Goal: Task Accomplishment & Management: Manage account settings

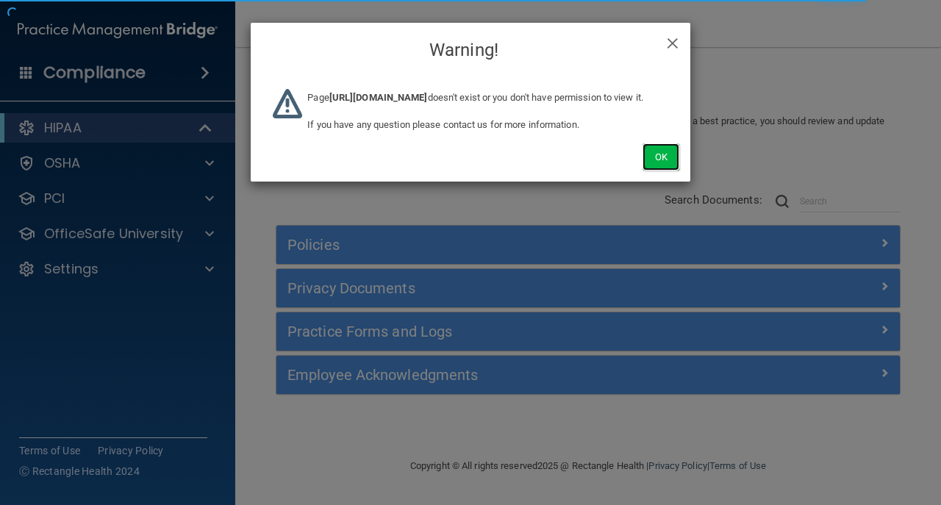
click at [673, 171] on button "Ok" at bounding box center [661, 156] width 37 height 27
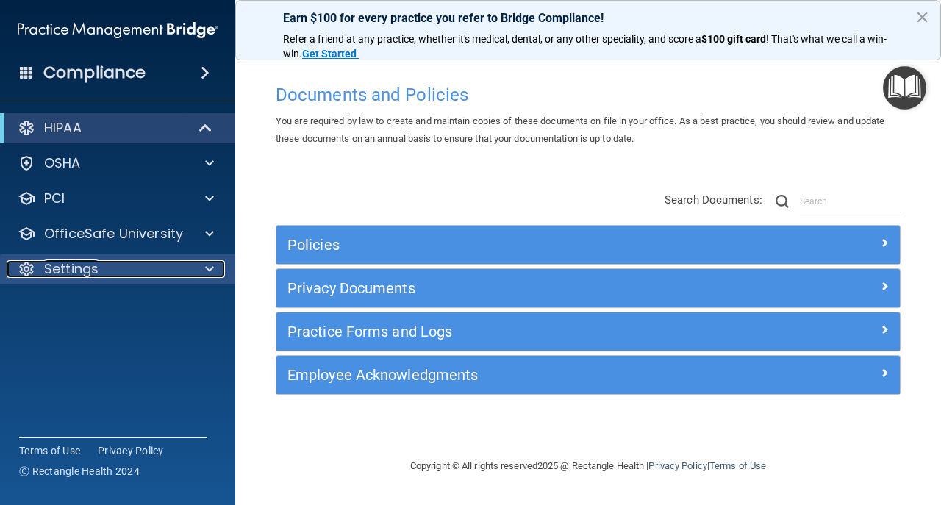
click at [146, 272] on div "Settings" at bounding box center [98, 269] width 182 height 18
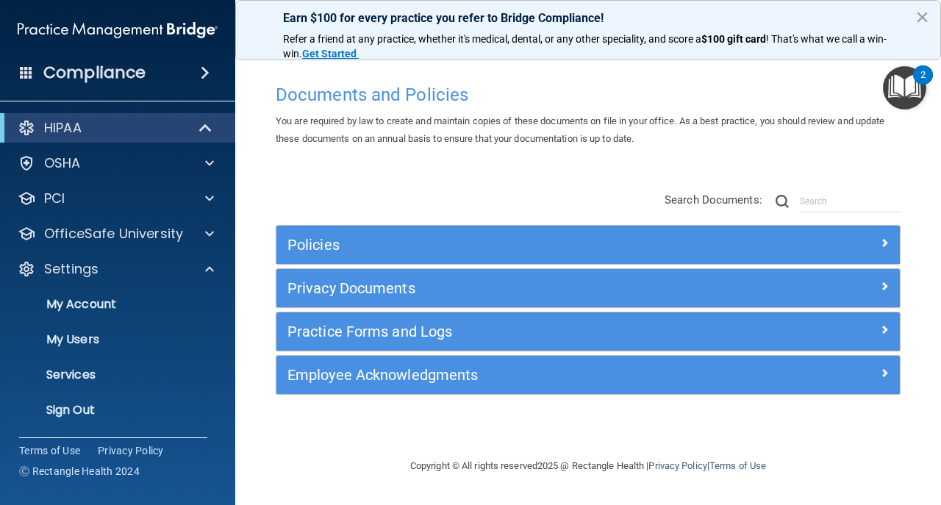
click at [115, 395] on ul "My Account My Users Services Sign Out" at bounding box center [118, 354] width 266 height 141
click at [118, 407] on p "Sign Out" at bounding box center [110, 410] width 201 height 15
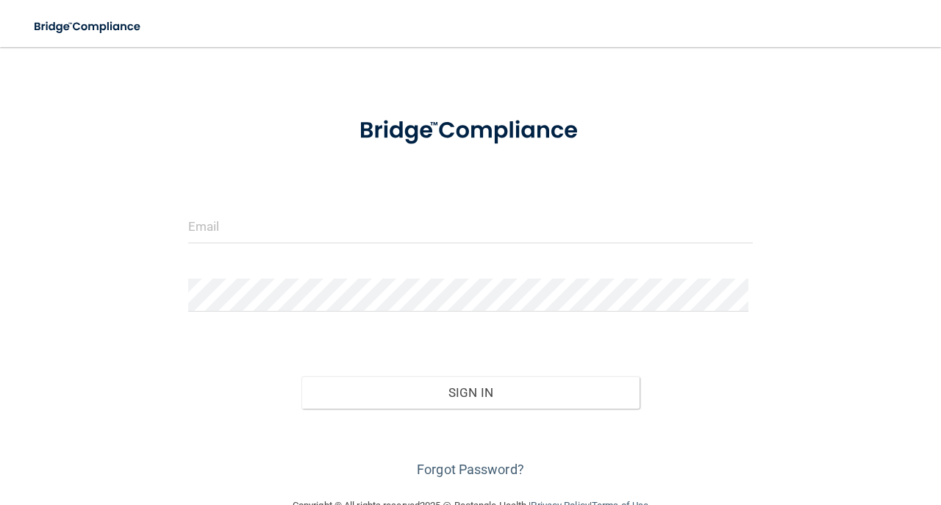
scroll to position [69, 0]
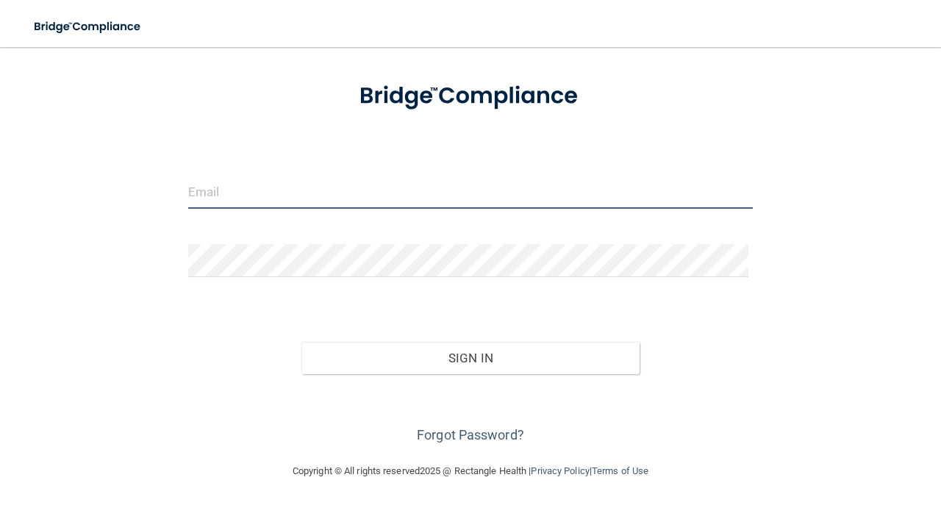
type input "avan@rectanglehealth.com"
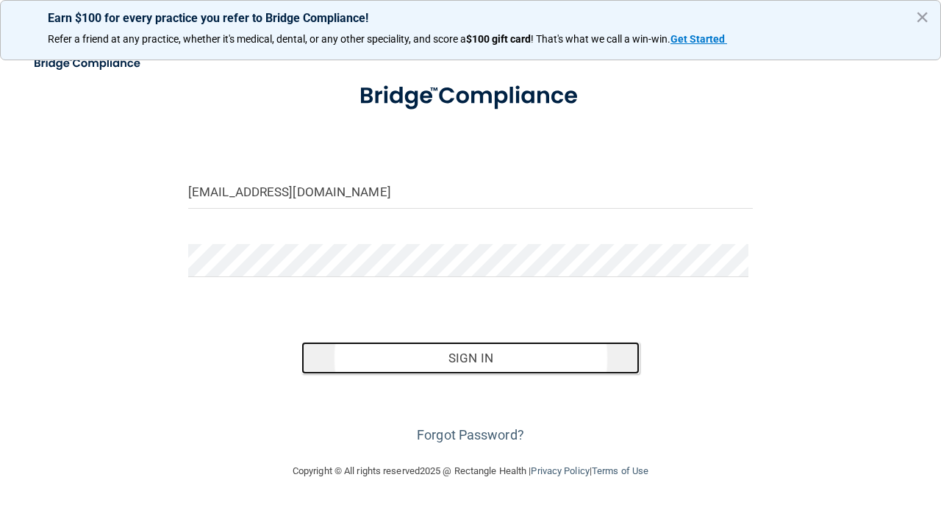
click at [368, 366] on button "Sign In" at bounding box center [471, 358] width 339 height 32
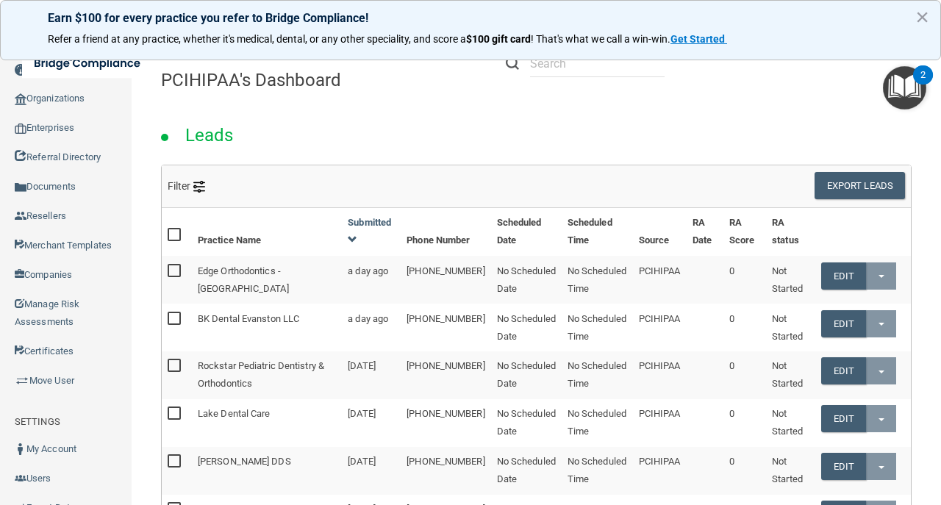
click at [499, 107] on div "Leads" at bounding box center [536, 131] width 773 height 67
click at [566, 72] on input "text" at bounding box center [597, 63] width 135 height 27
paste input "[EMAIL_ADDRESS][DOMAIN_NAME]"
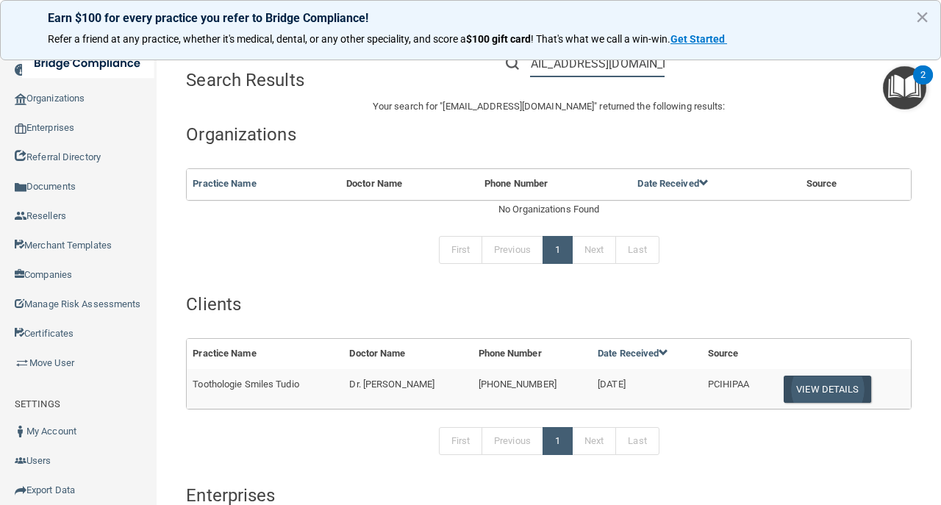
type input "[EMAIL_ADDRESS][DOMAIN_NAME]"
click at [803, 385] on button "View Details" at bounding box center [827, 389] width 87 height 27
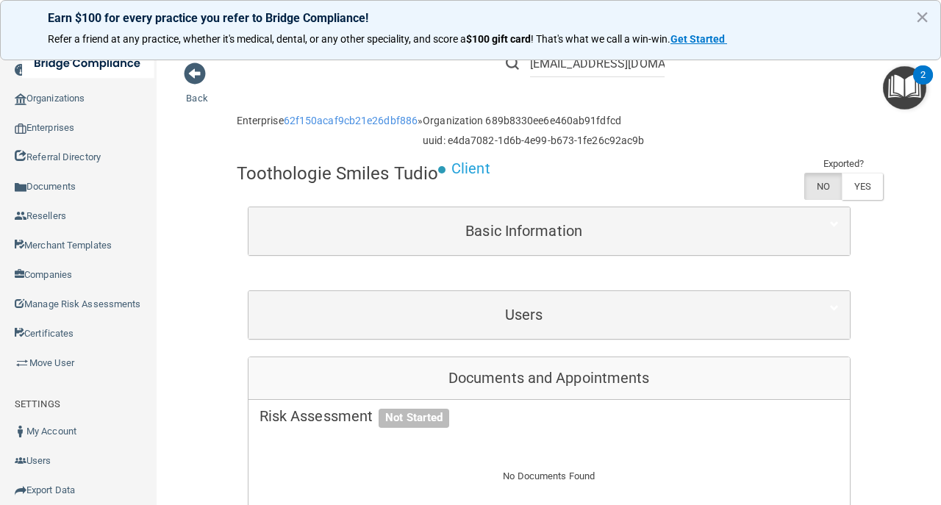
click at [631, 171] on div "Toothologie Smiles Tudio Client Exported? NO YES" at bounding box center [549, 180] width 625 height 51
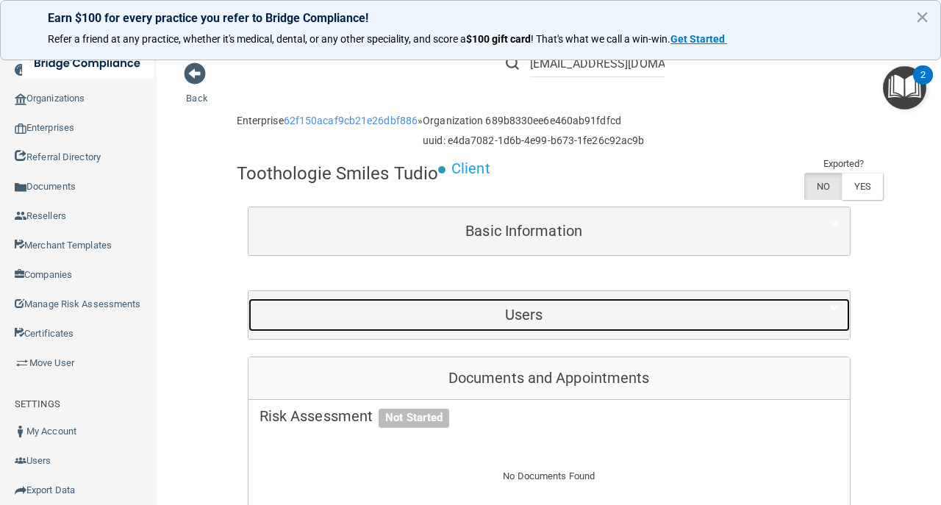
click at [510, 318] on h5 "Users" at bounding box center [525, 315] width 530 height 16
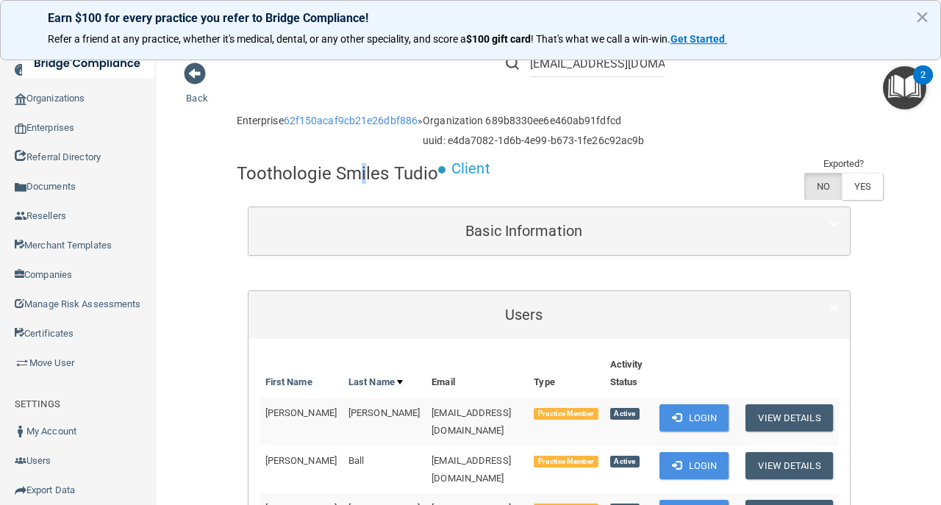
click at [357, 188] on div "Toothologie Smiles Tudio" at bounding box center [338, 173] width 202 height 36
click at [357, 185] on div "Toothologie Smiles Tudio" at bounding box center [338, 173] width 202 height 36
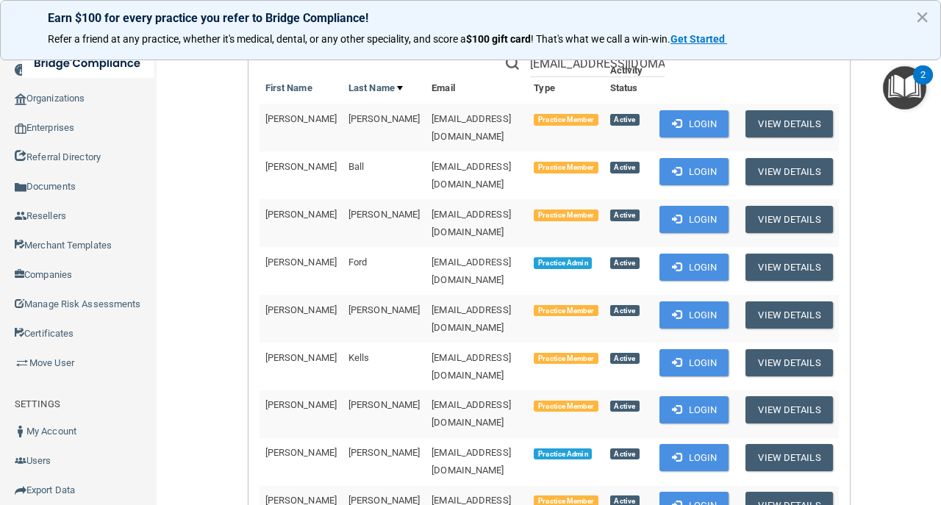
scroll to position [147, 0]
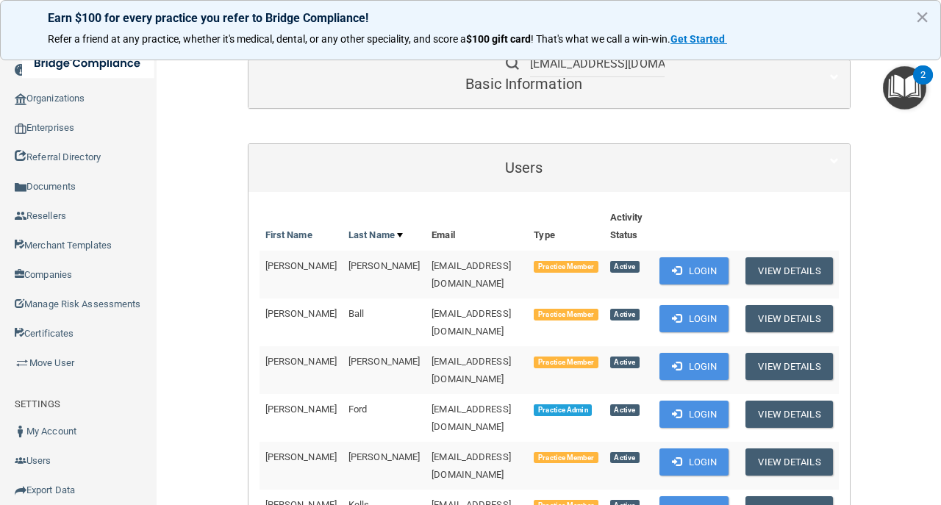
click at [557, 77] on li "[EMAIL_ADDRESS][DOMAIN_NAME]" at bounding box center [585, 63] width 181 height 53
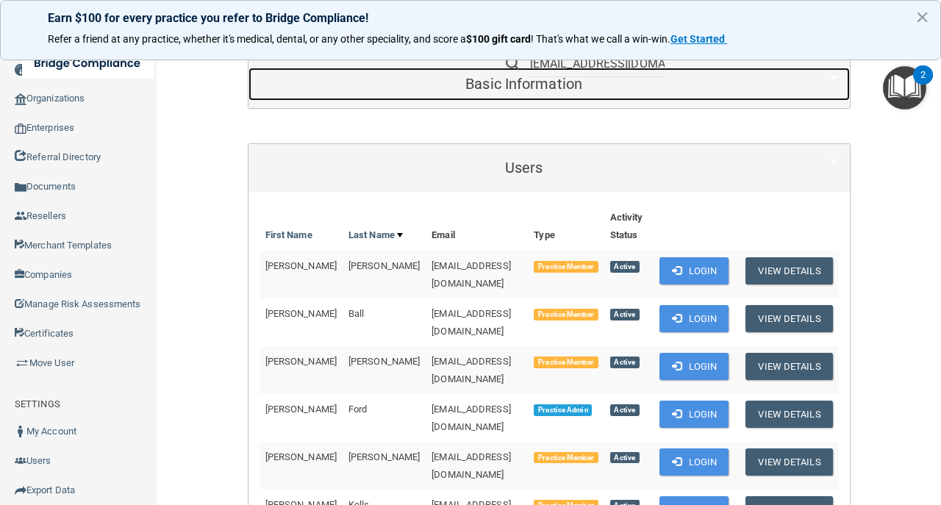
click at [556, 92] on div "Basic Information" at bounding box center [525, 84] width 552 height 33
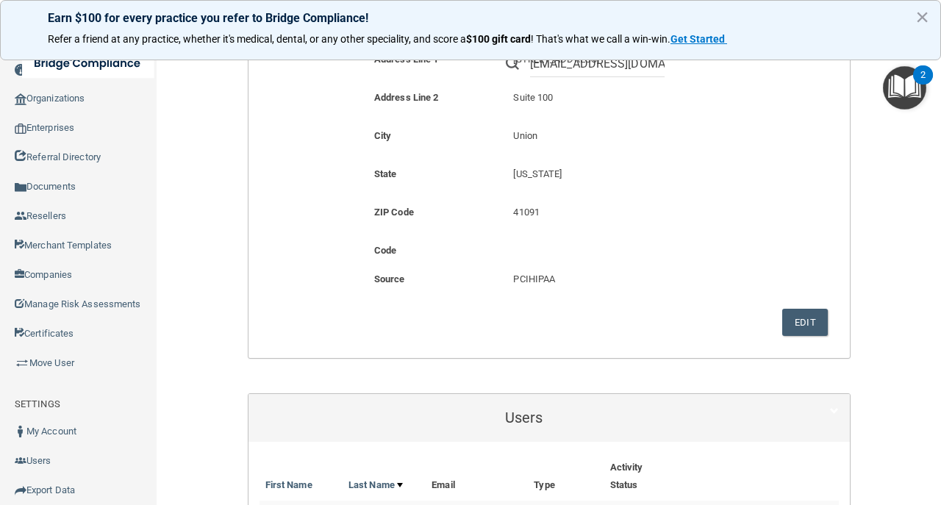
scroll to position [392, 0]
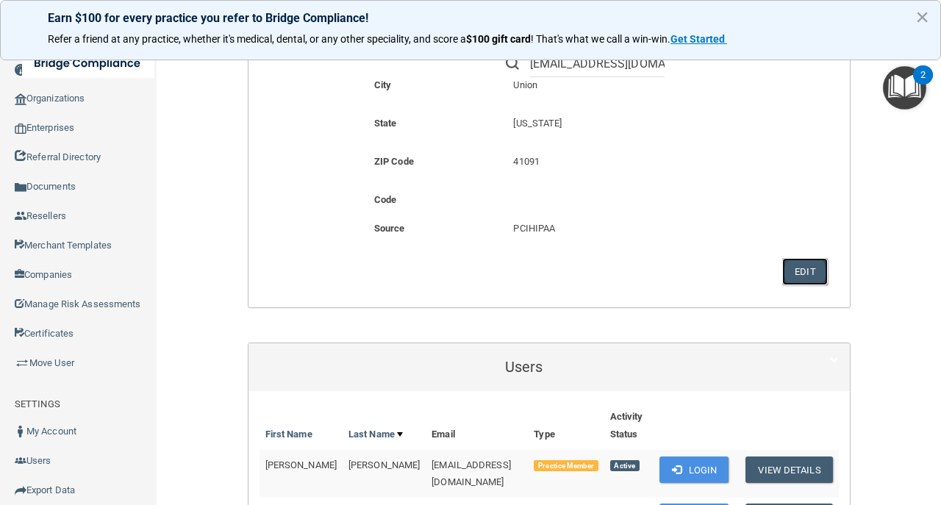
click at [802, 266] on button "Edit" at bounding box center [805, 271] width 45 height 27
select select "17"
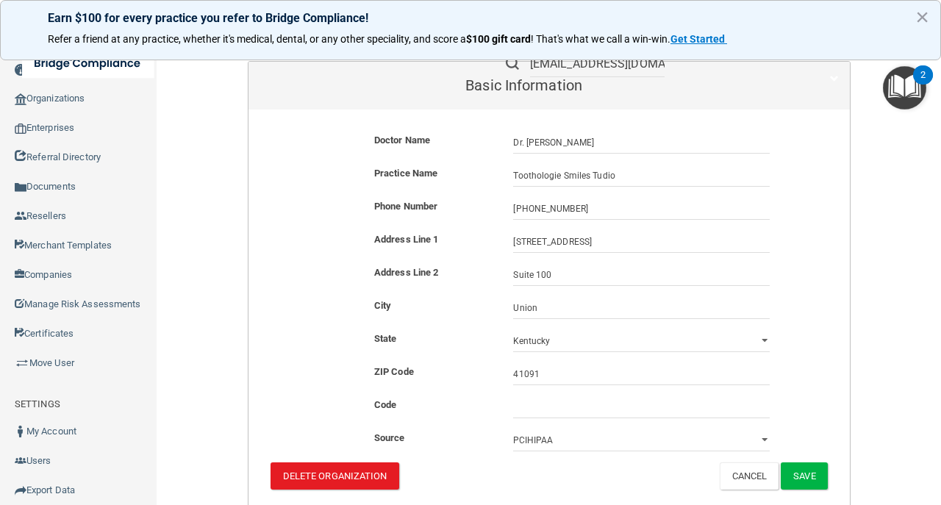
scroll to position [49, 0]
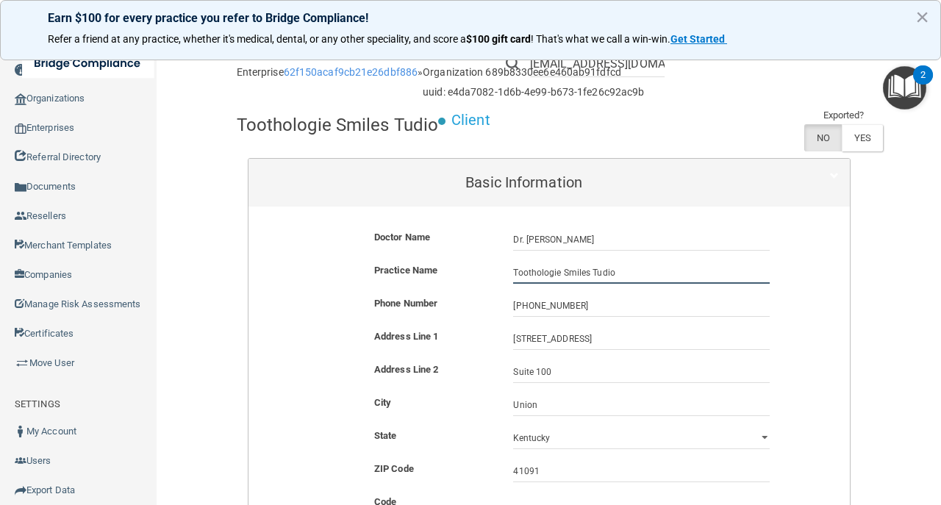
click at [562, 274] on input "Toothologie Smiles Tudio" at bounding box center [641, 273] width 257 height 22
paste input "- A Smile St"
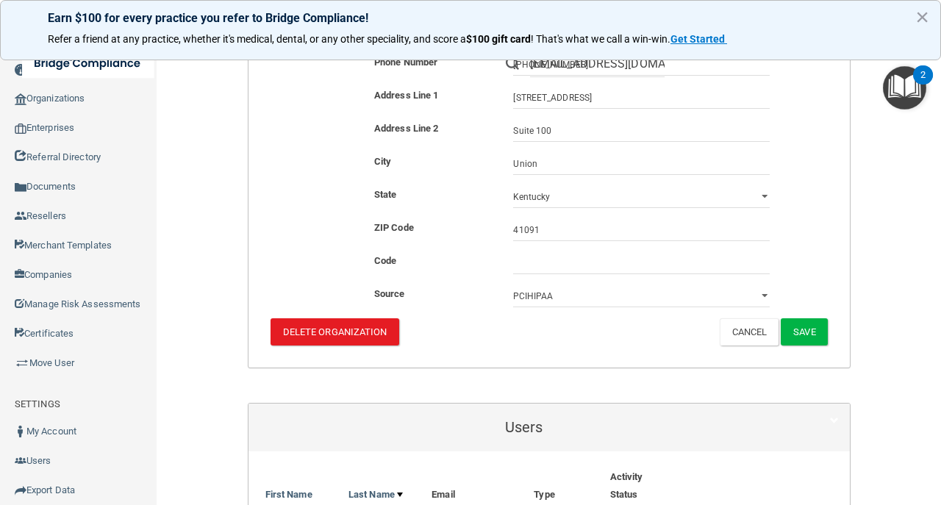
scroll to position [294, 0]
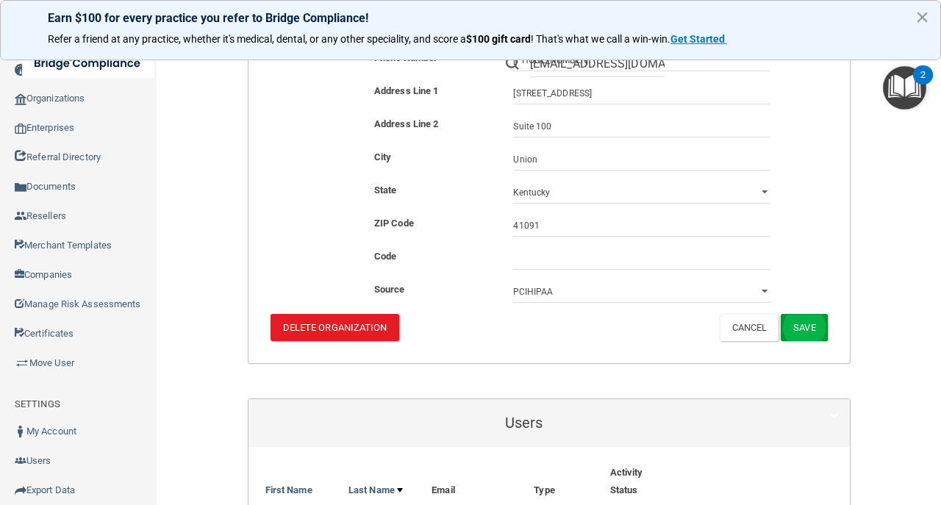
type input "Toothologie- A Smile Studio"
click at [796, 327] on button "Save" at bounding box center [804, 327] width 46 height 27
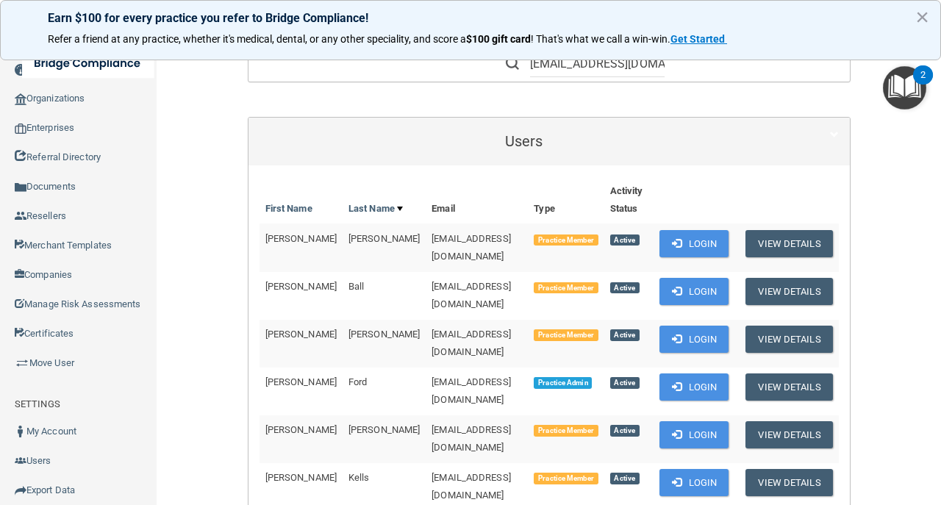
scroll to position [833, 0]
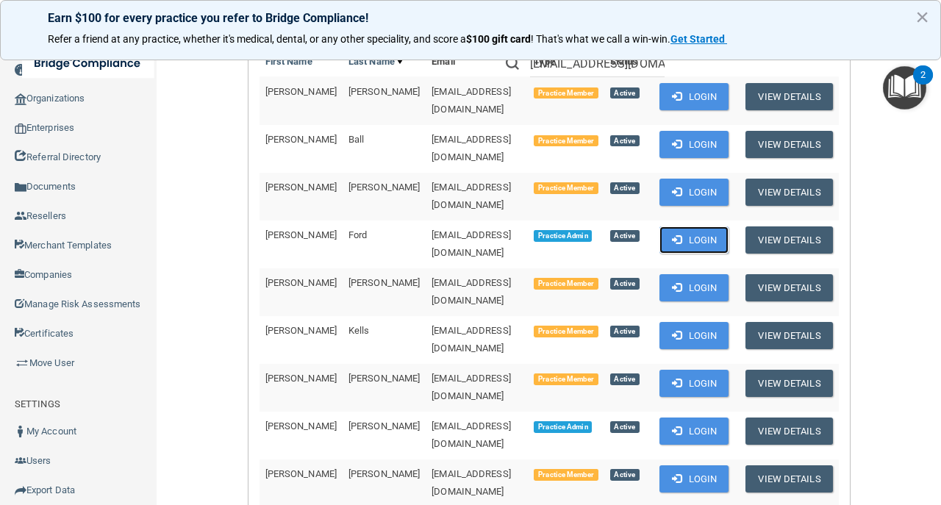
click at [678, 227] on button "Login" at bounding box center [695, 240] width 70 height 27
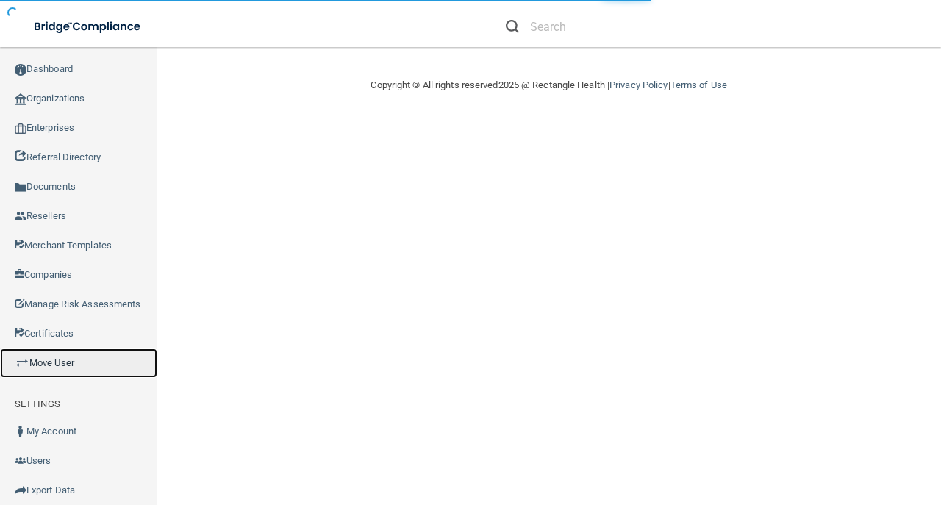
click at [100, 377] on link "Move User" at bounding box center [78, 363] width 157 height 29
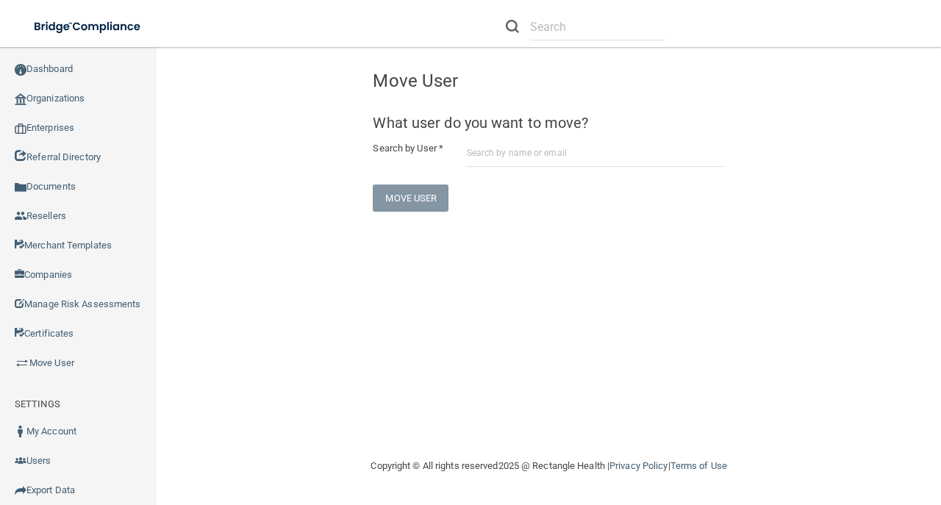
click at [533, 133] on form "What user do you want to move? Search by User * Move User" at bounding box center [549, 163] width 352 height 96
click at [540, 149] on input "text" at bounding box center [596, 153] width 258 height 27
paste input "[EMAIL_ADDRESS][DOMAIN_NAME]"
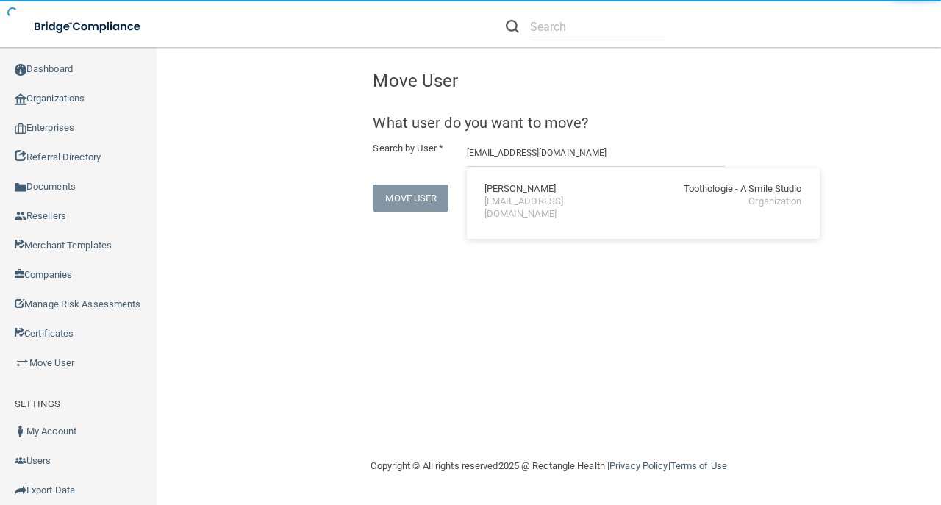
click at [550, 190] on div "Debbie Gabbard" at bounding box center [520, 189] width 71 height 13
type input "Debbie Gabbard"
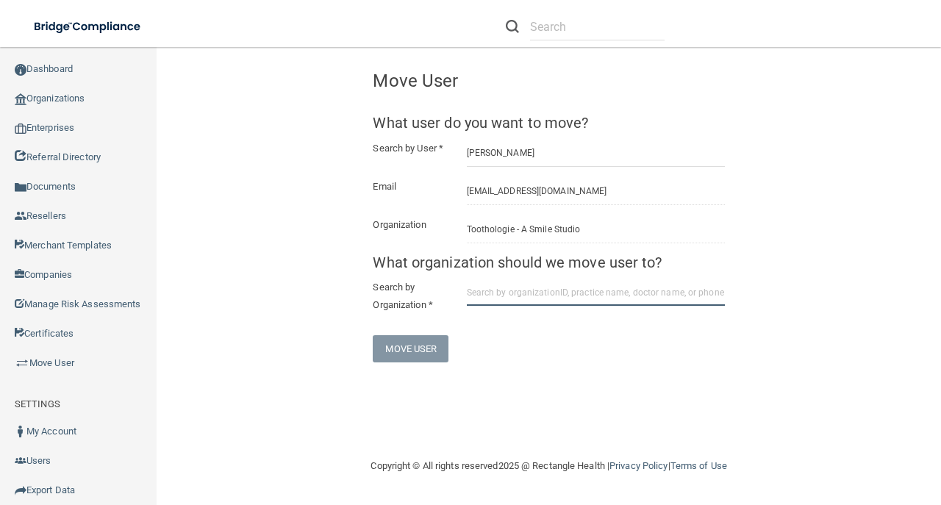
click at [513, 284] on input "text" at bounding box center [596, 292] width 258 height 27
paste input "Toothologie Smiles Tudio"
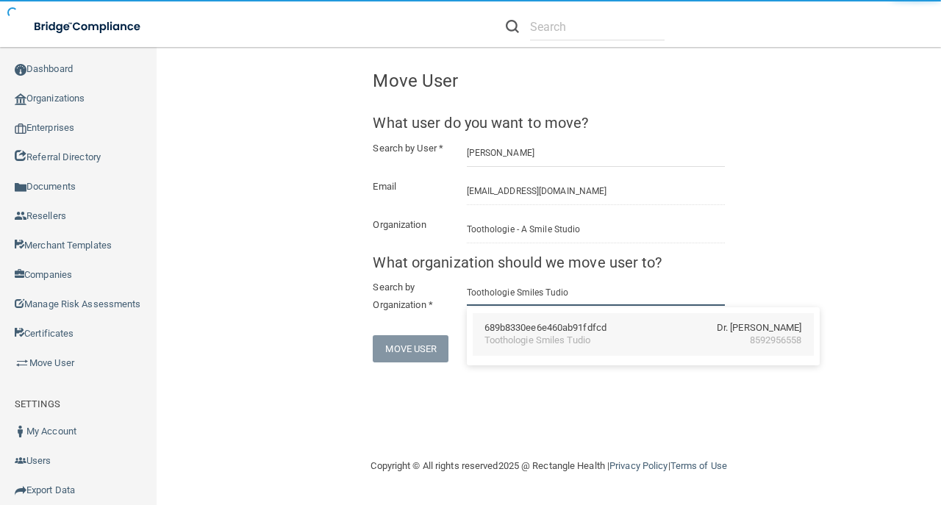
type input "Toothologie Smiles Tudio"
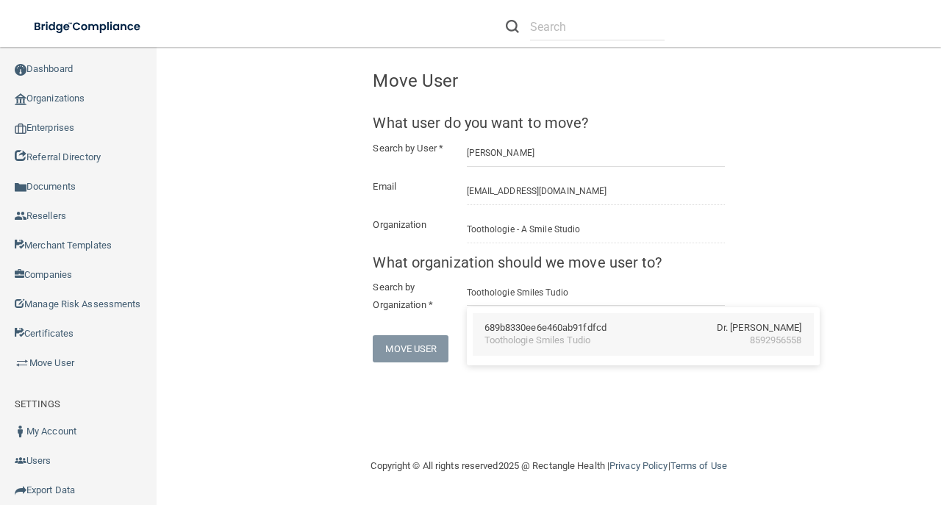
click at [587, 344] on div "Toothologie Smiles Tudio" at bounding box center [538, 341] width 106 height 13
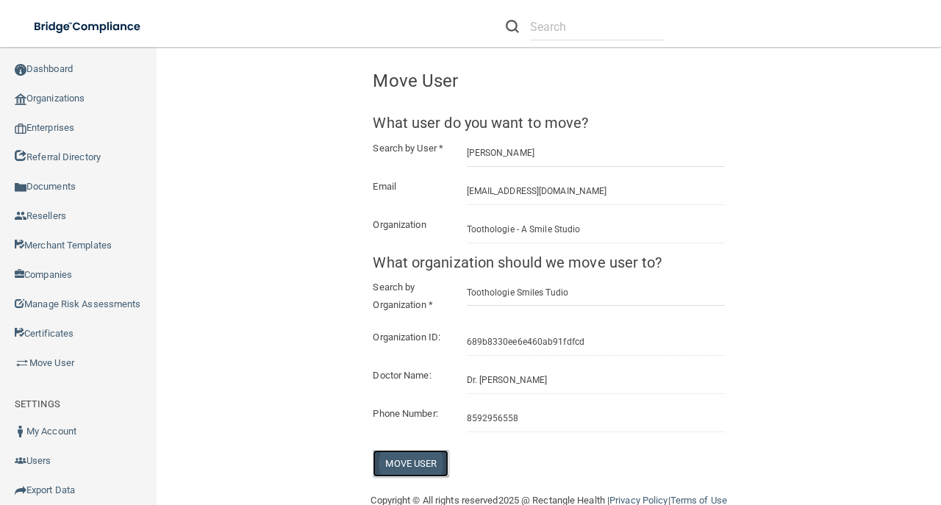
click at [421, 469] on button "Move User" at bounding box center [411, 463] width 76 height 27
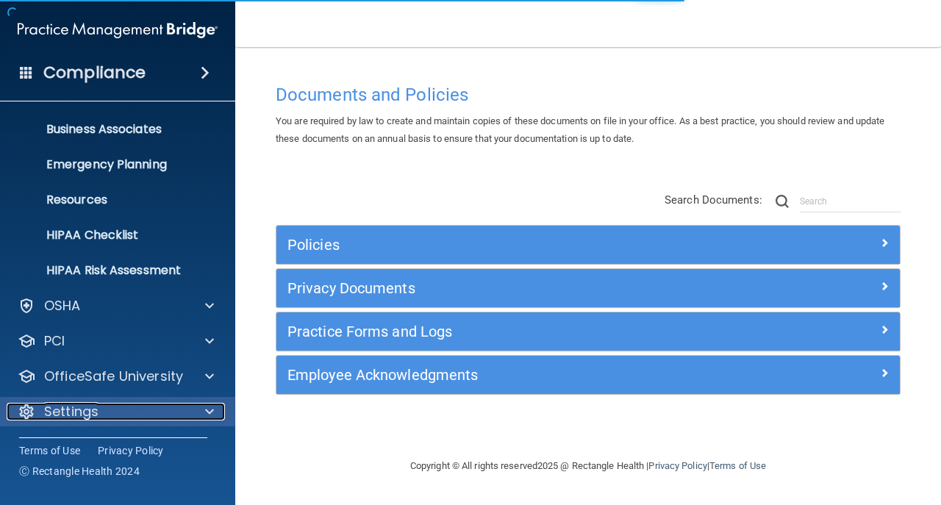
click at [111, 406] on div "Settings" at bounding box center [98, 412] width 182 height 18
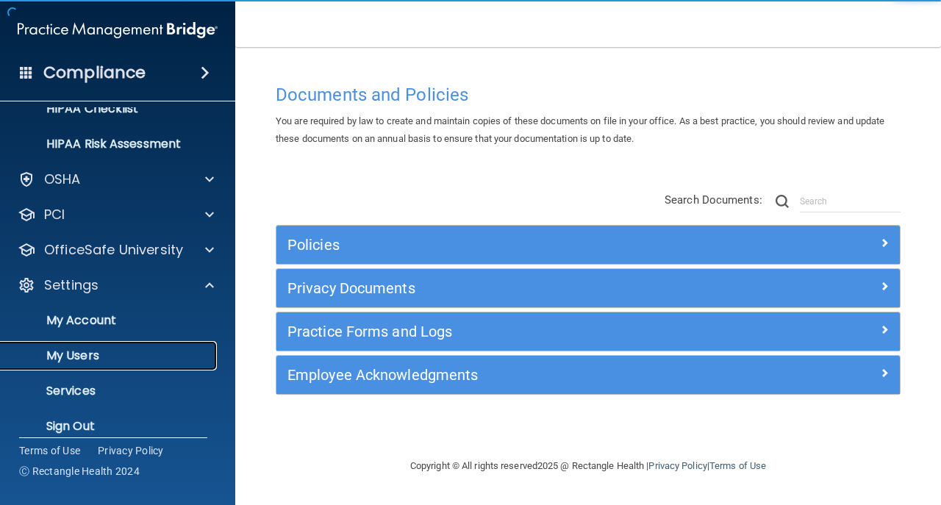
click at [113, 349] on p "My Users" at bounding box center [110, 356] width 201 height 15
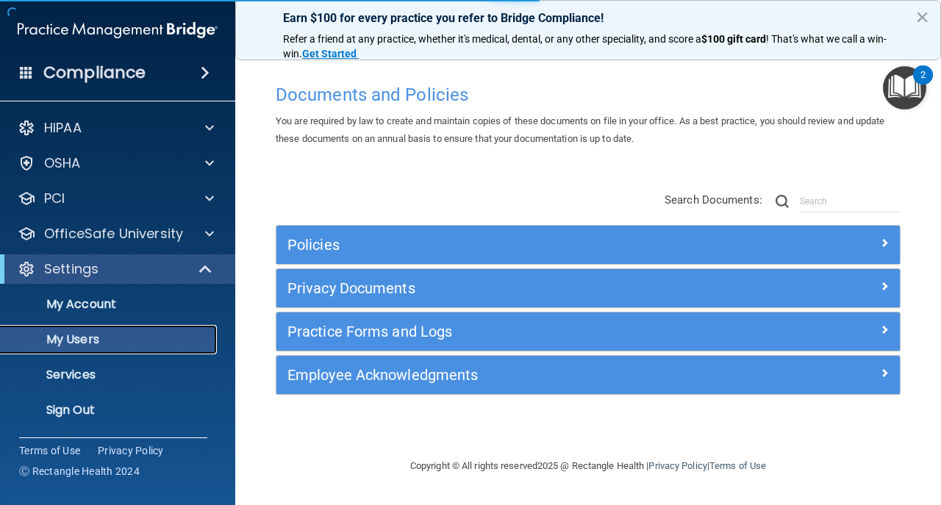
select select "20"
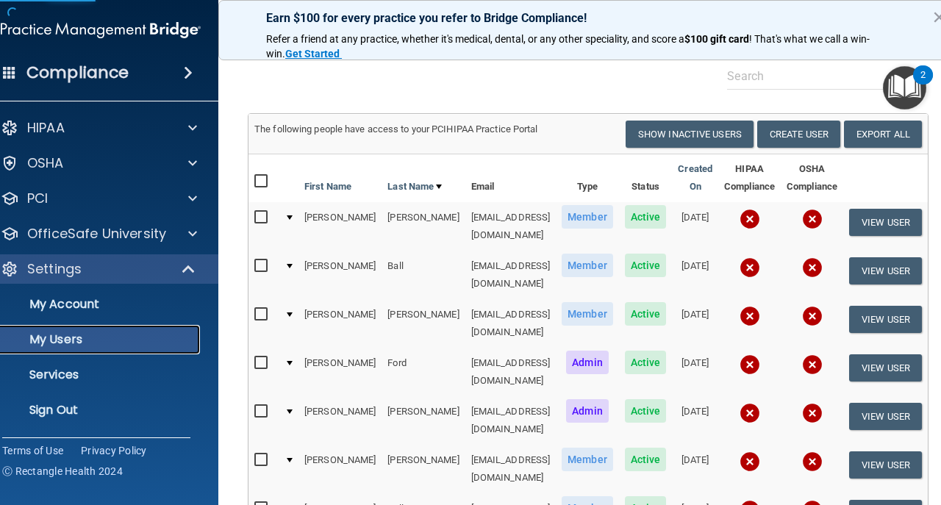
scroll to position [147, 0]
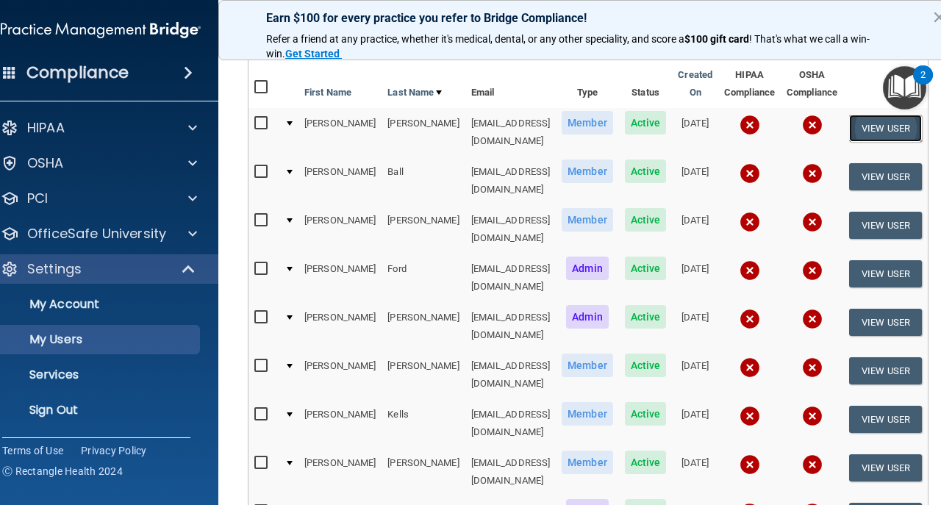
click at [919, 131] on button "View User" at bounding box center [885, 128] width 73 height 27
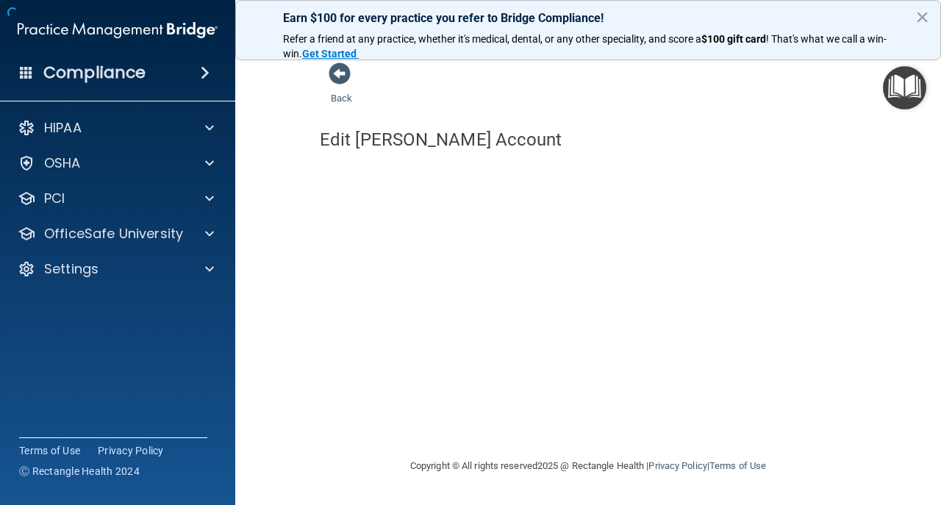
select select "practice_member"
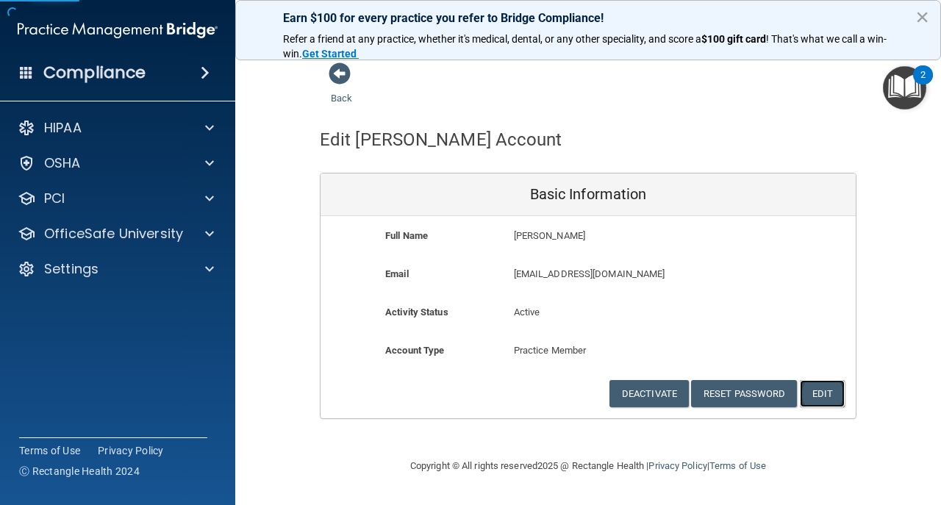
click at [826, 393] on button "Edit" at bounding box center [822, 393] width 45 height 27
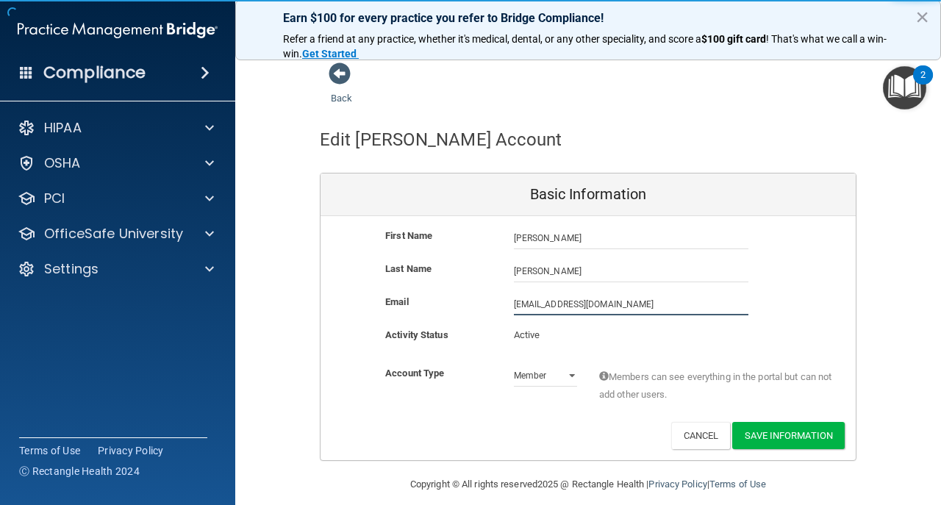
click at [514, 300] on input "[EMAIL_ADDRESS][DOMAIN_NAME]" at bounding box center [631, 304] width 235 height 22
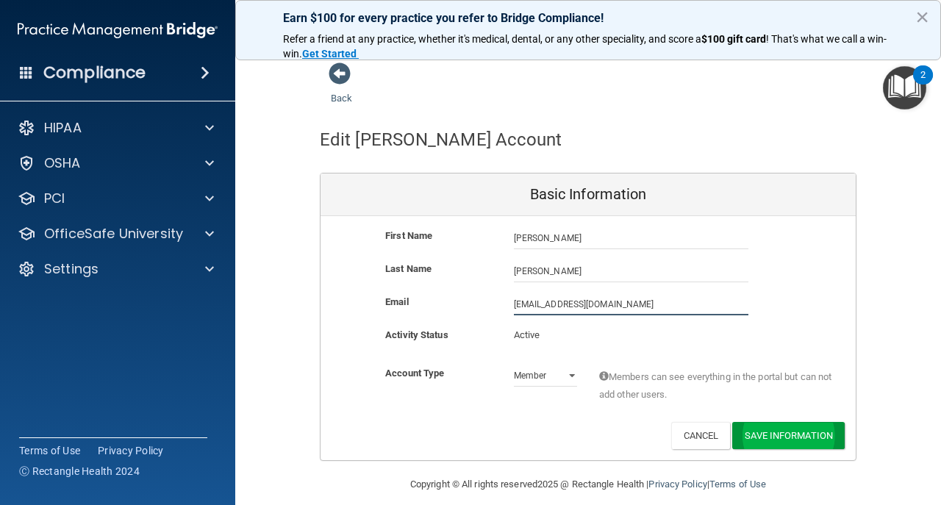
type input "[EMAIL_ADDRESS][DOMAIN_NAME]"
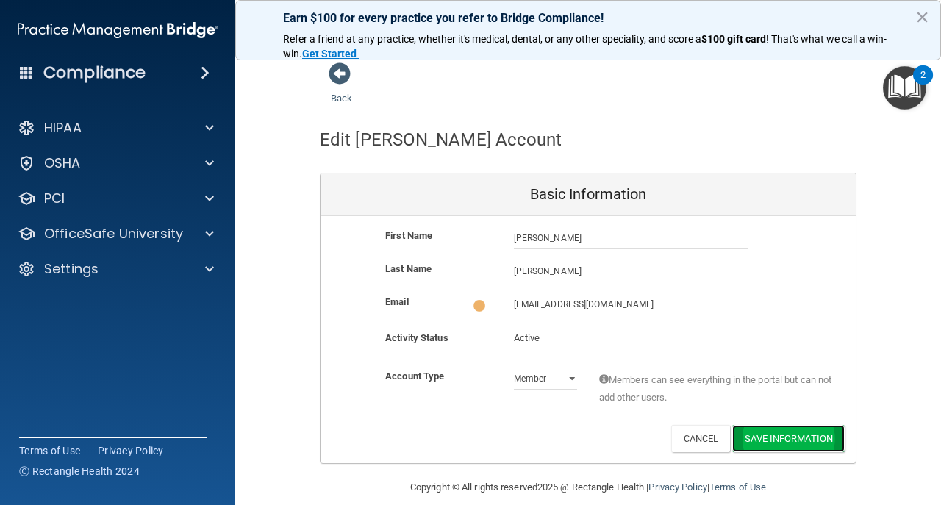
click at [795, 435] on button "Save Information" at bounding box center [788, 438] width 113 height 27
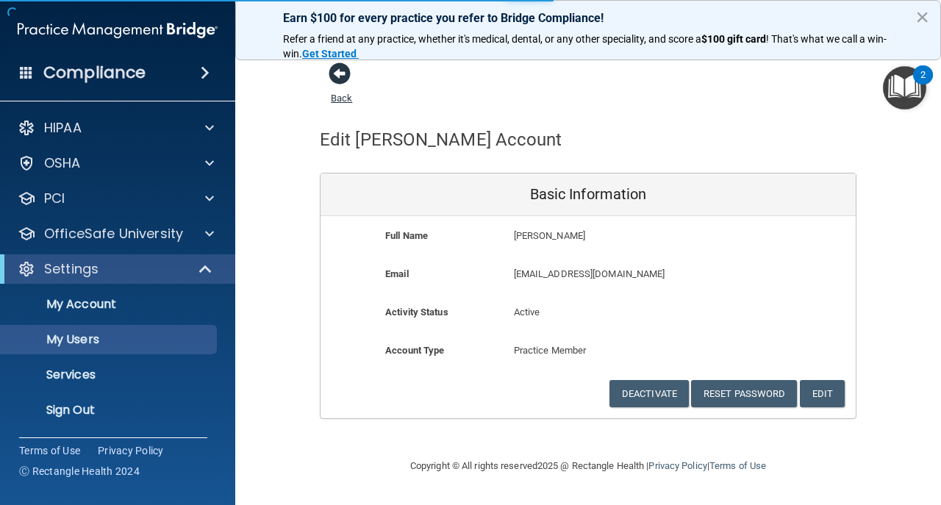
select select "20"
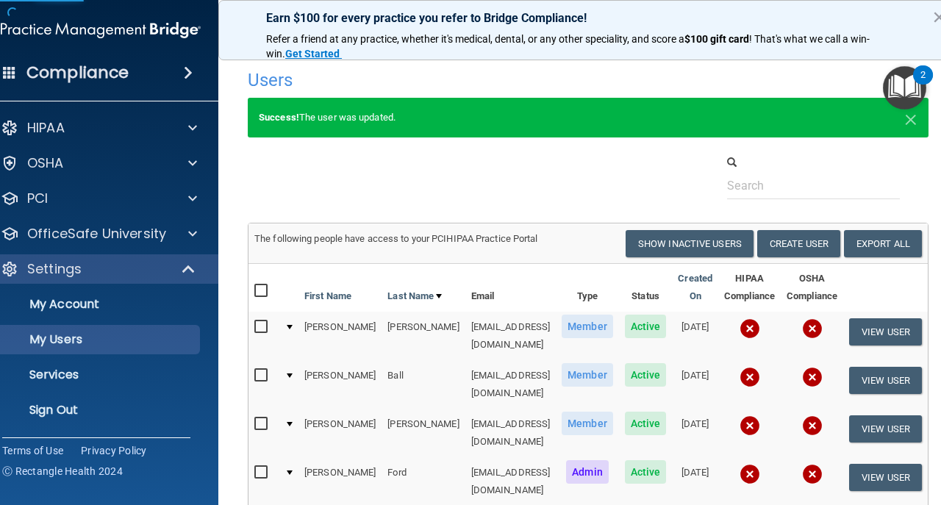
scroll to position [98, 0]
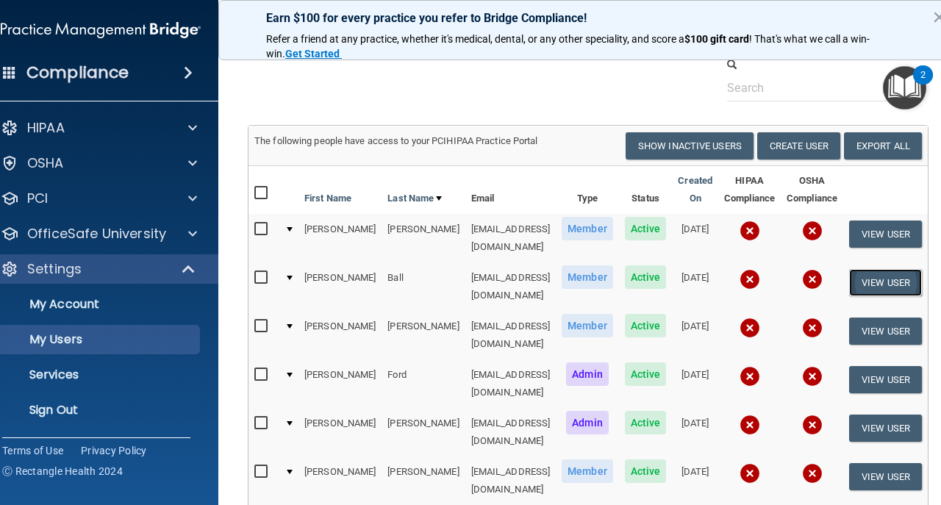
click at [878, 269] on button "View User" at bounding box center [885, 282] width 73 height 27
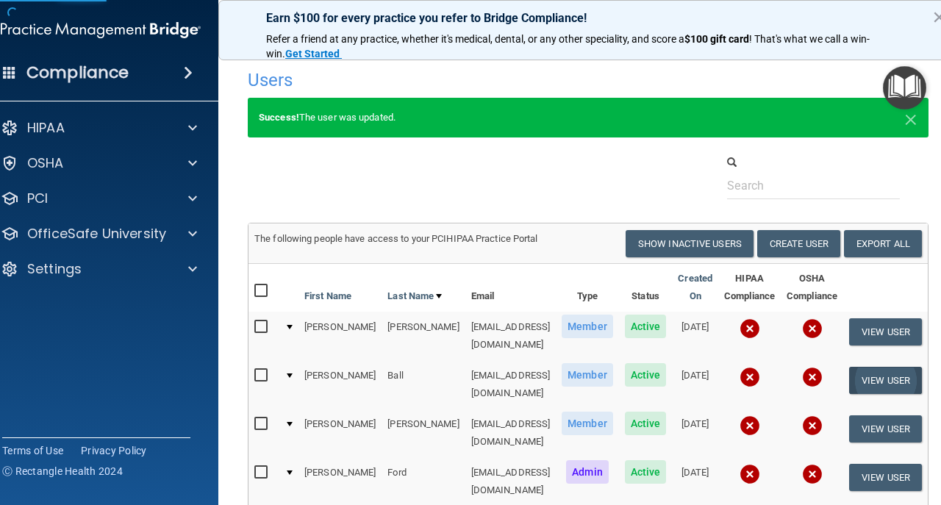
select select "practice_member"
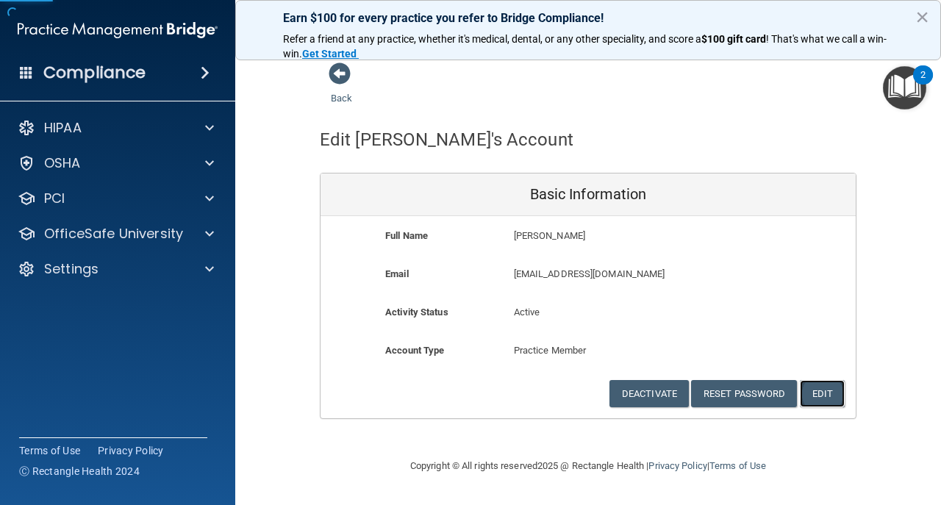
click at [820, 399] on button "Edit" at bounding box center [822, 393] width 45 height 27
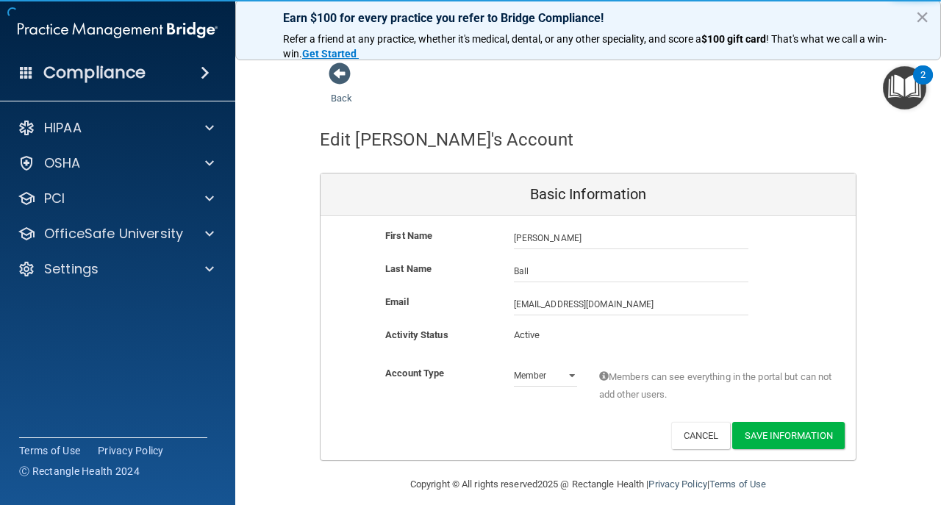
click at [507, 303] on div "[EMAIL_ADDRESS][DOMAIN_NAME] [EMAIL_ADDRESS][DOMAIN_NAME]" at bounding box center [631, 304] width 257 height 22
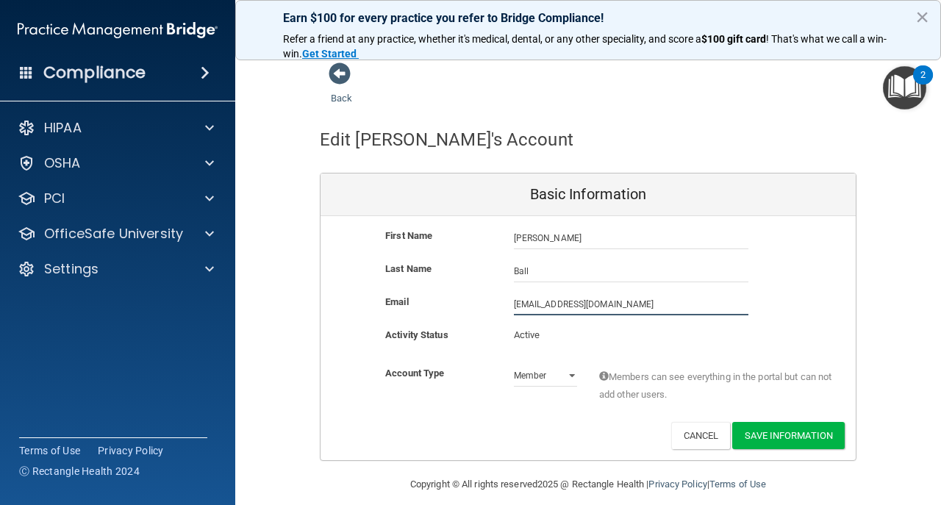
click at [514, 304] on input "[EMAIL_ADDRESS][DOMAIN_NAME]" at bounding box center [631, 304] width 235 height 22
type input "[EMAIL_ADDRESS][DOMAIN_NAME]"
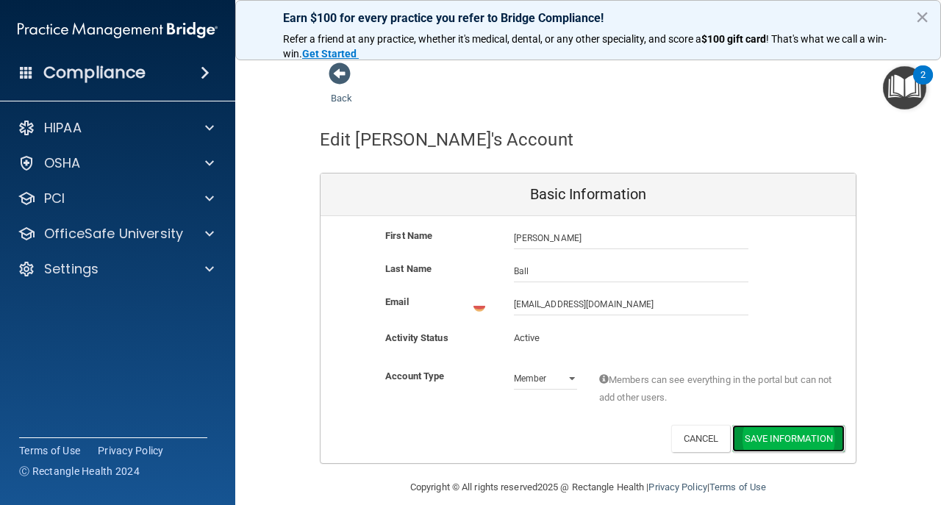
click at [830, 431] on button "Save Information" at bounding box center [788, 438] width 113 height 27
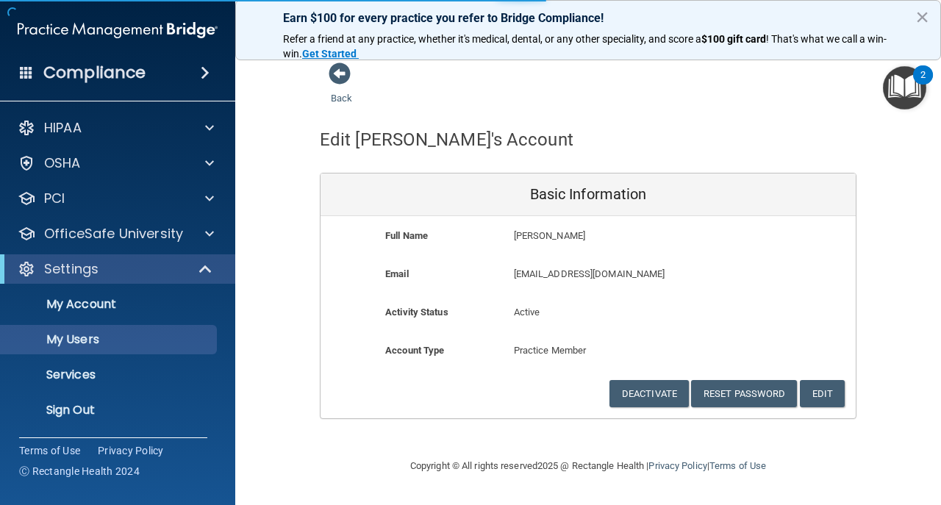
select select "20"
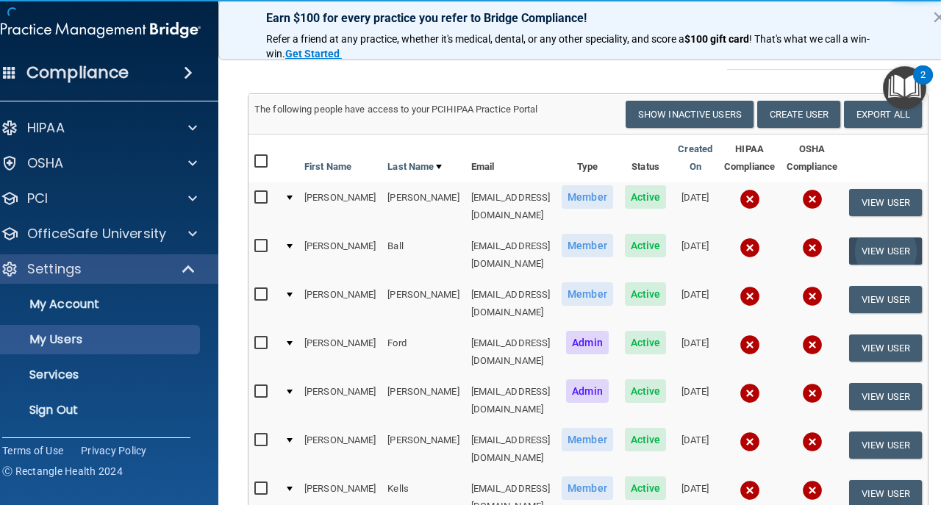
scroll to position [147, 0]
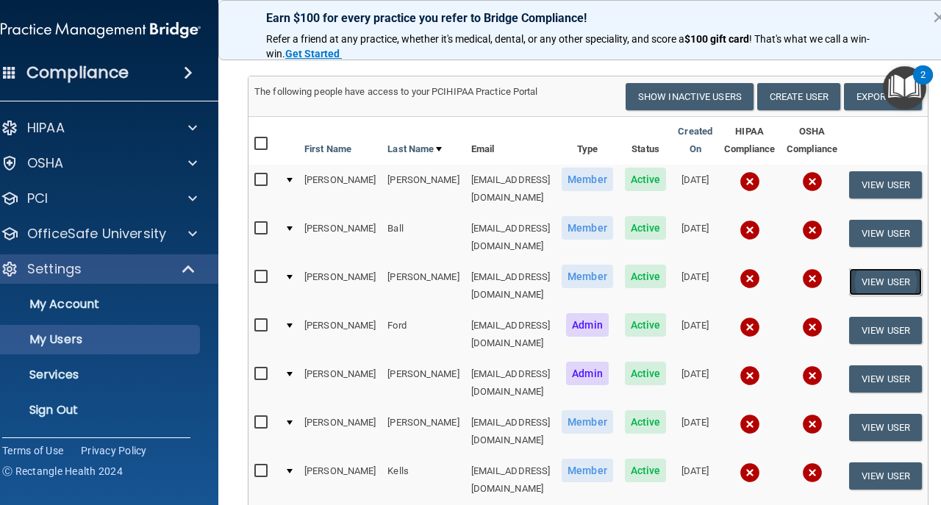
click at [880, 268] on button "View User" at bounding box center [885, 281] width 73 height 27
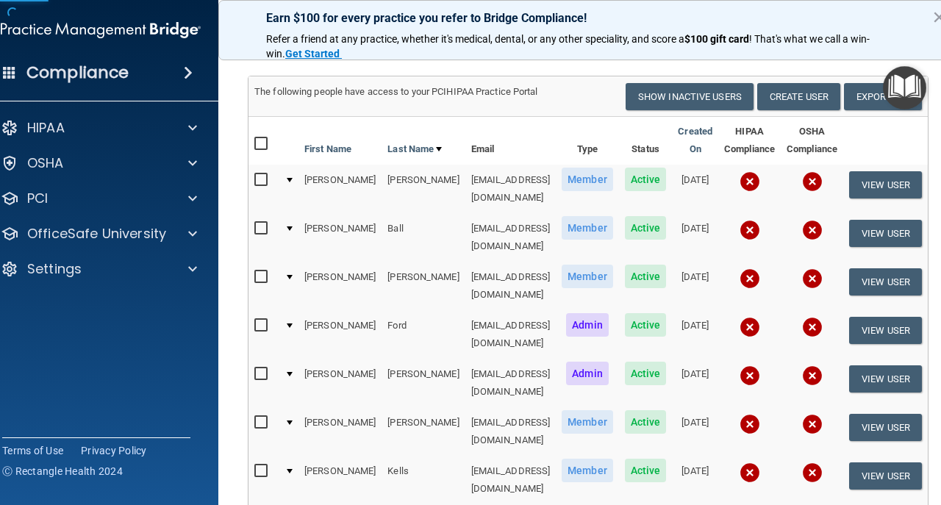
select select "practice_member"
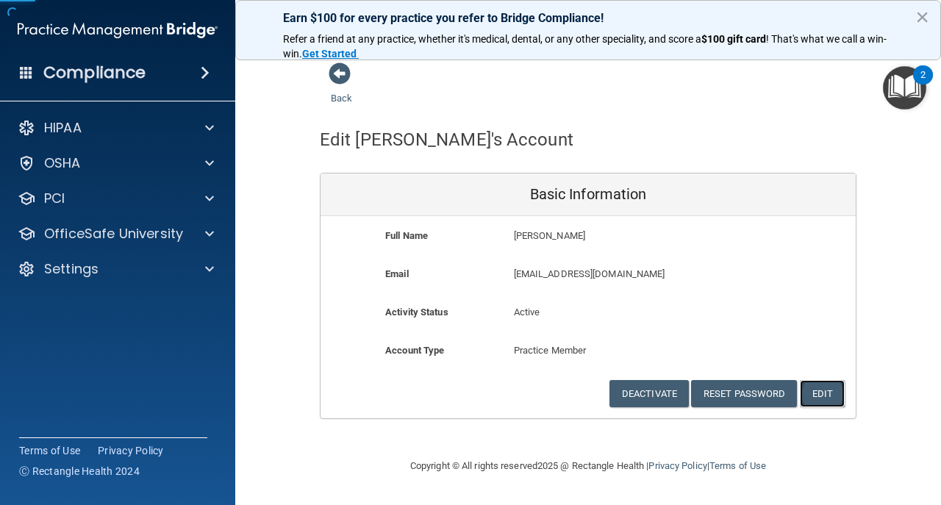
click at [827, 393] on button "Edit" at bounding box center [822, 393] width 45 height 27
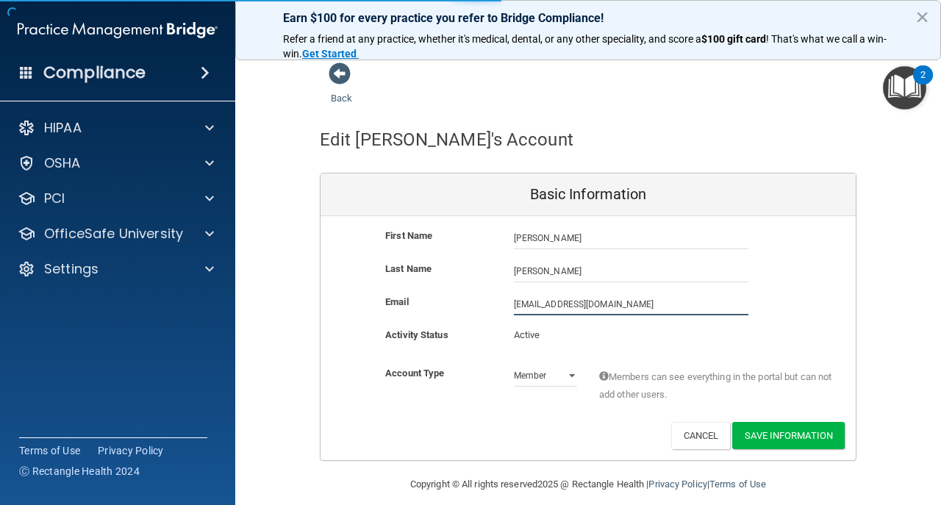
click at [514, 303] on input "[EMAIL_ADDRESS][DOMAIN_NAME]" at bounding box center [631, 304] width 235 height 22
type input "[EMAIL_ADDRESS][DOMAIN_NAME]"
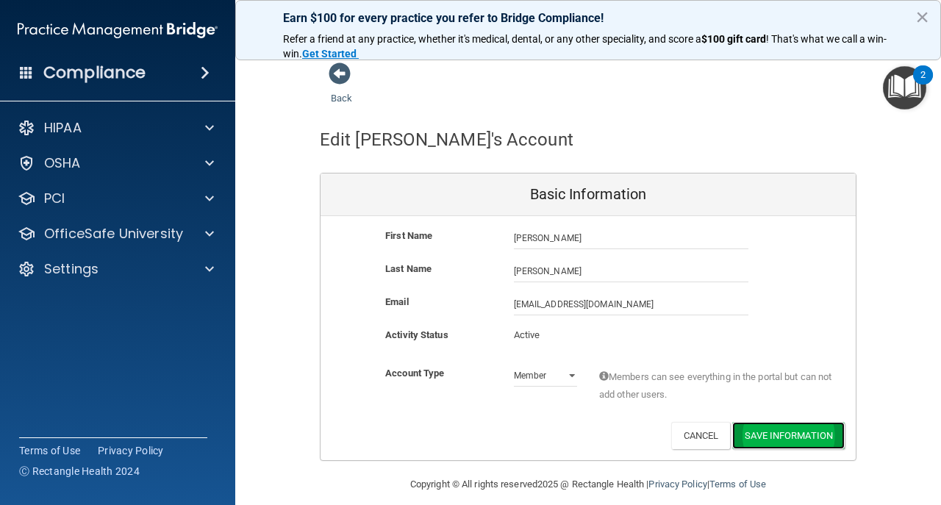
click at [774, 429] on button "Save Information" at bounding box center [788, 435] width 113 height 27
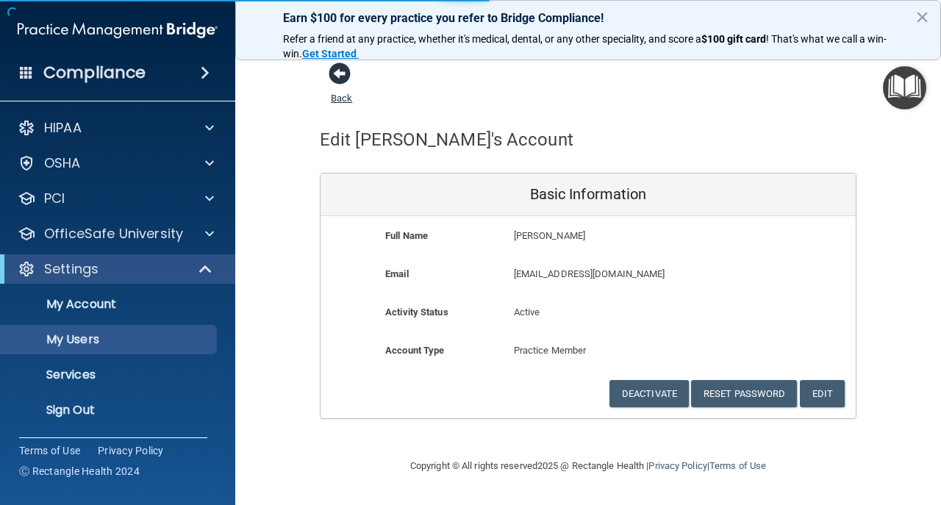
click at [344, 73] on span at bounding box center [340, 74] width 22 height 22
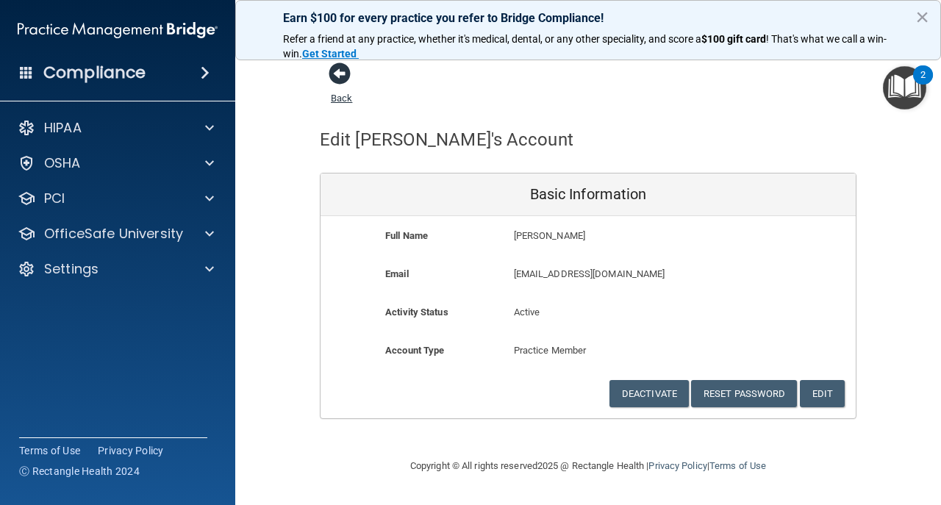
click at [335, 68] on span at bounding box center [340, 74] width 22 height 22
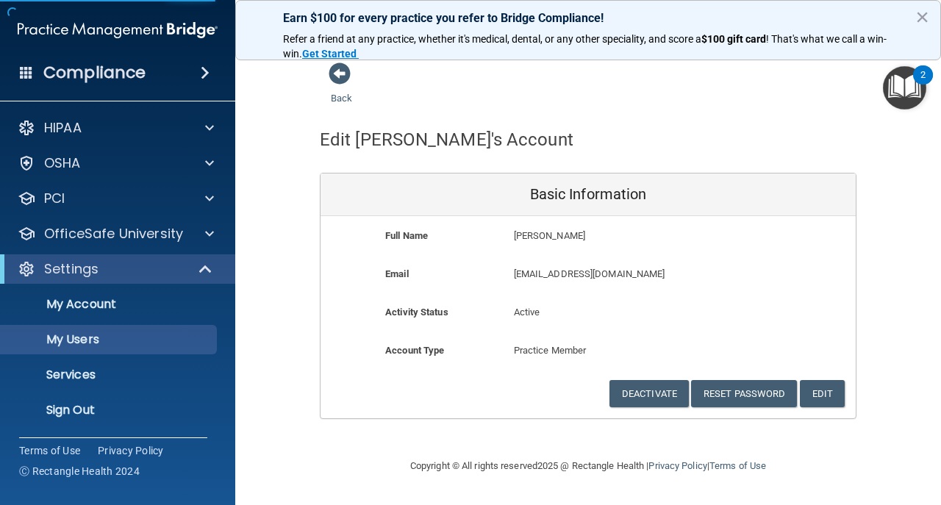
select select "20"
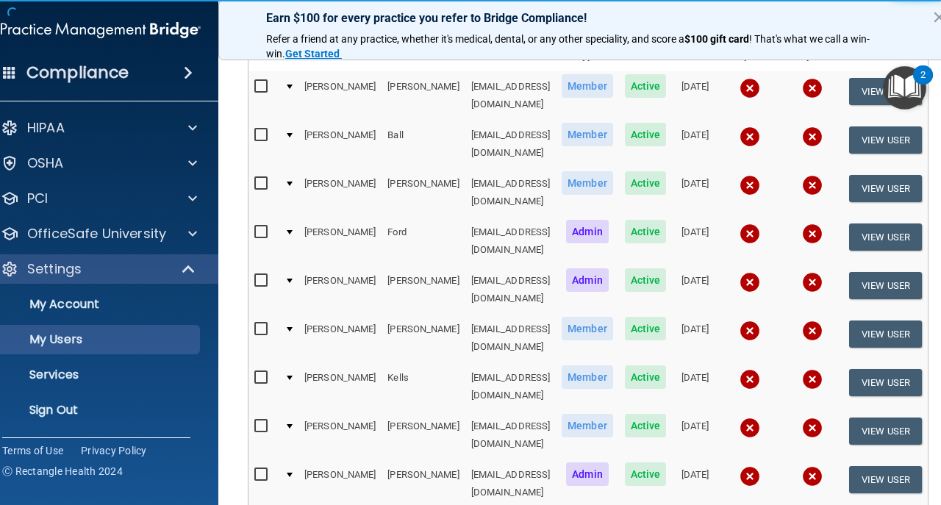
scroll to position [245, 0]
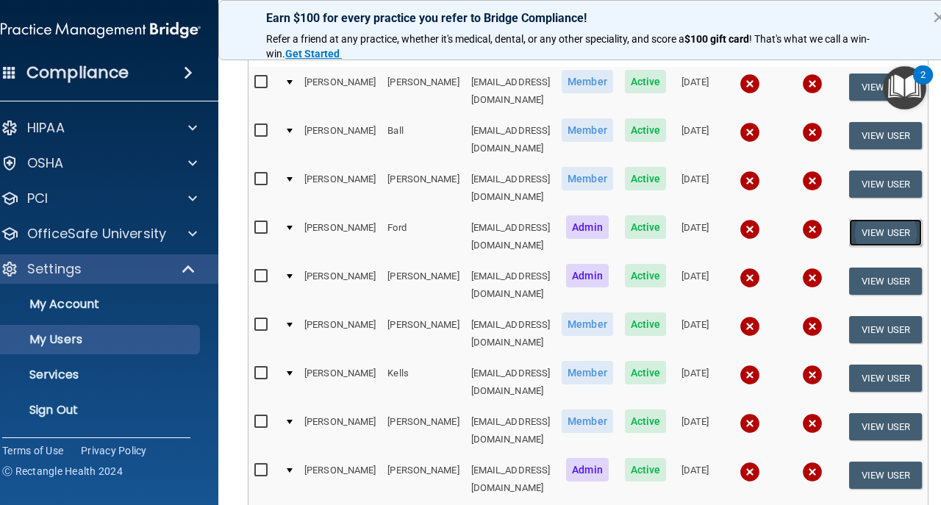
click at [883, 219] on button "View User" at bounding box center [885, 232] width 73 height 27
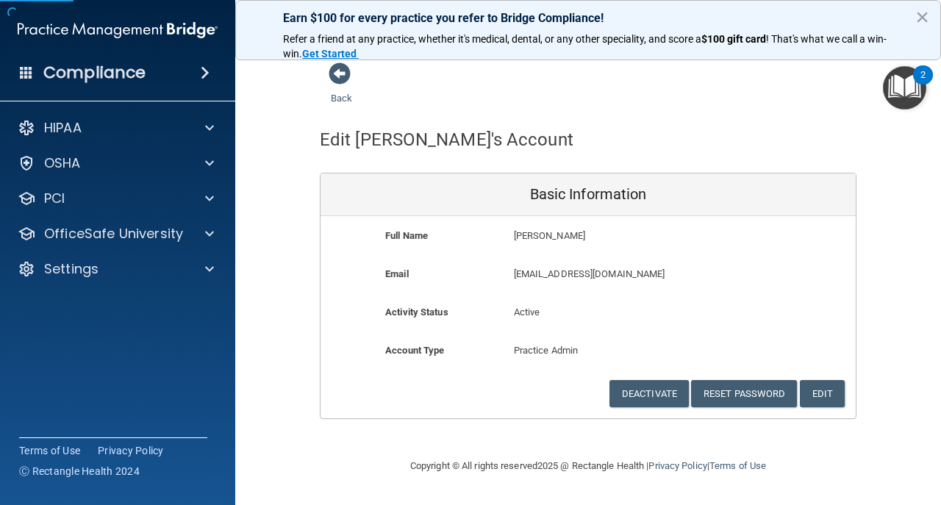
click at [847, 394] on div "Deactivate Reset Password Edit Cancel Save Information" at bounding box center [588, 393] width 535 height 27
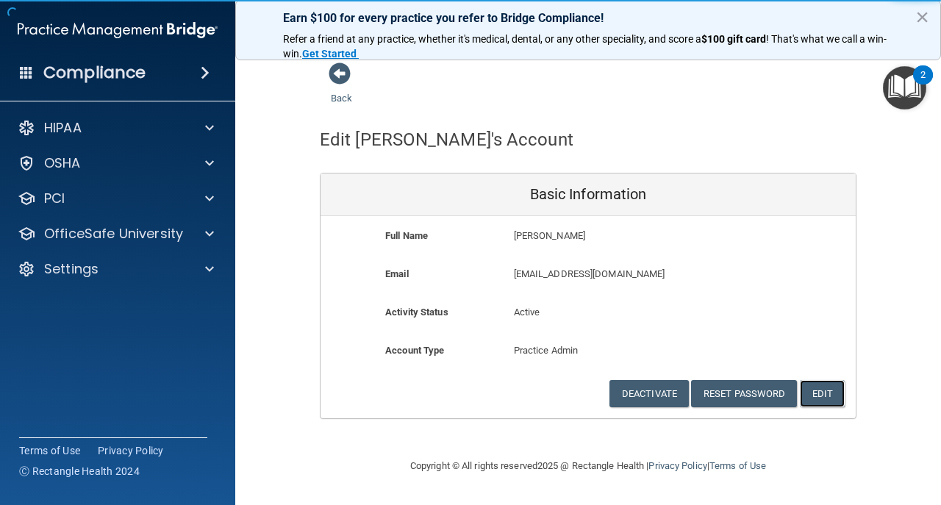
click at [841, 394] on button "Edit" at bounding box center [822, 393] width 45 height 27
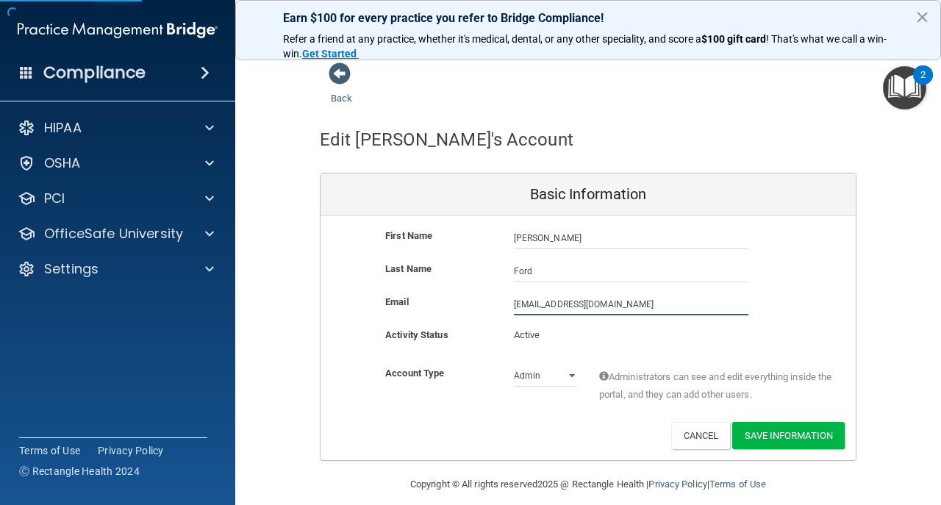
click at [514, 299] on input "[EMAIL_ADDRESS][DOMAIN_NAME]" at bounding box center [631, 304] width 235 height 22
type input "[EMAIL_ADDRESS][DOMAIN_NAME]"
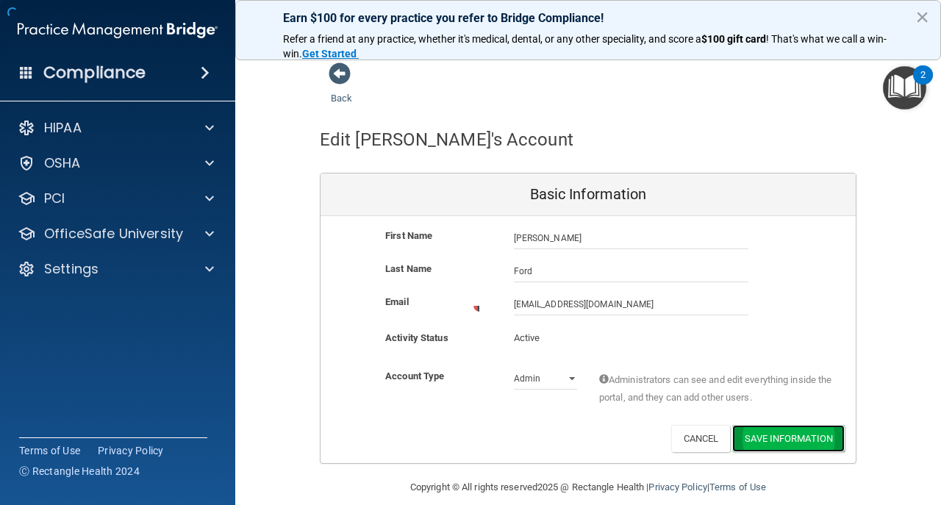
click at [799, 425] on button "Save Information" at bounding box center [788, 438] width 113 height 27
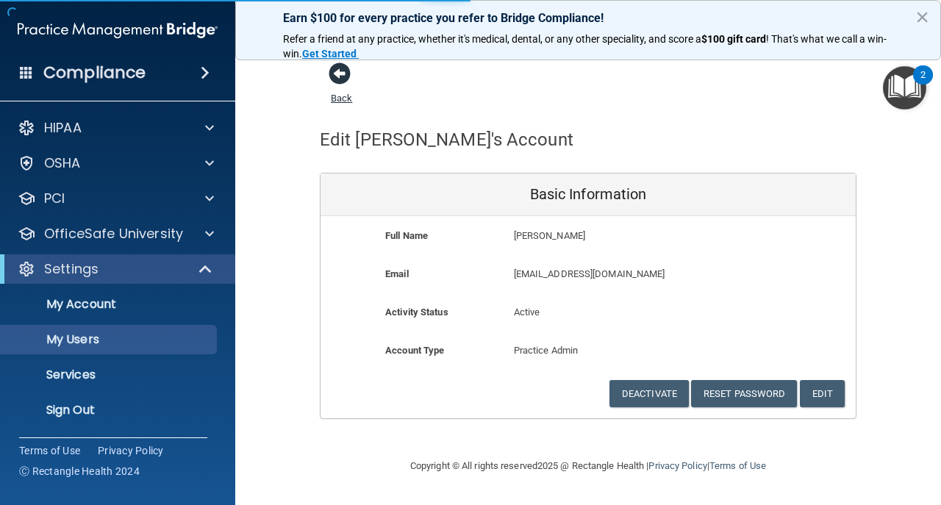
click at [343, 72] on span at bounding box center [340, 74] width 22 height 22
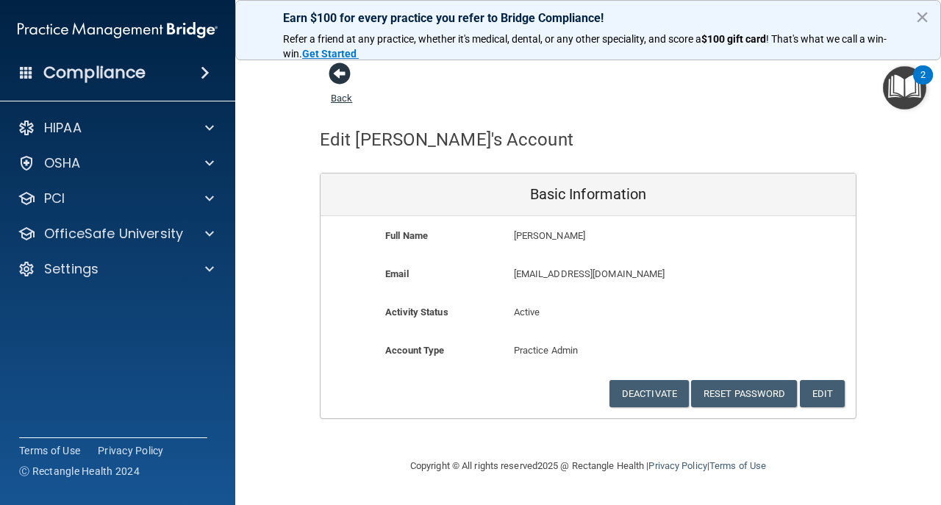
click at [335, 74] on span at bounding box center [340, 74] width 22 height 22
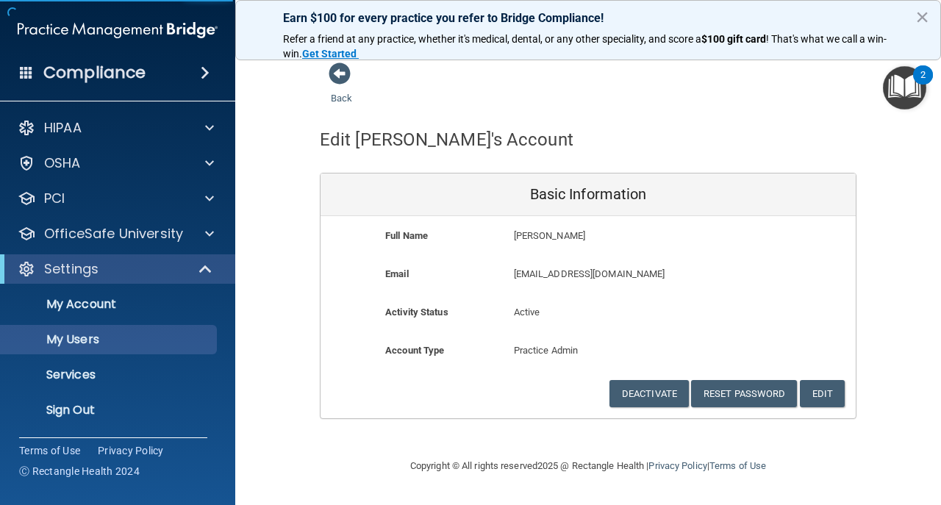
select select "20"
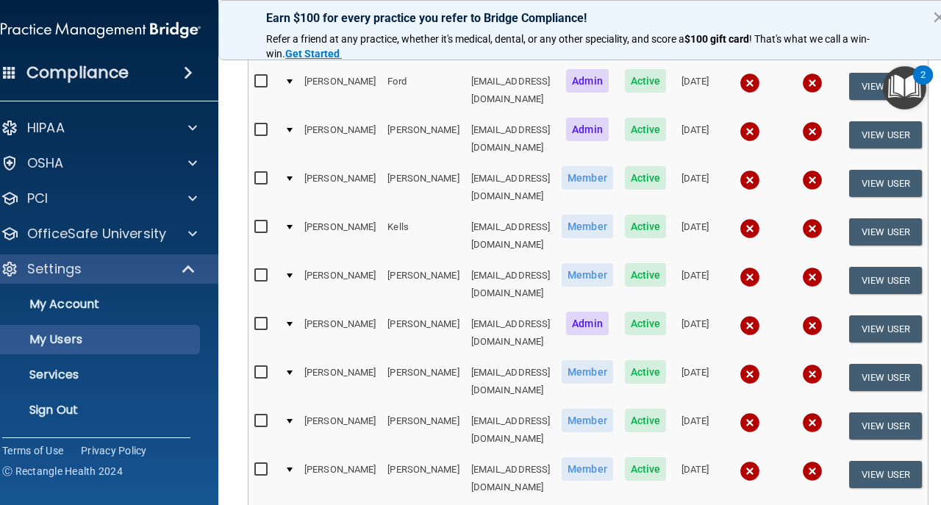
scroll to position [392, 0]
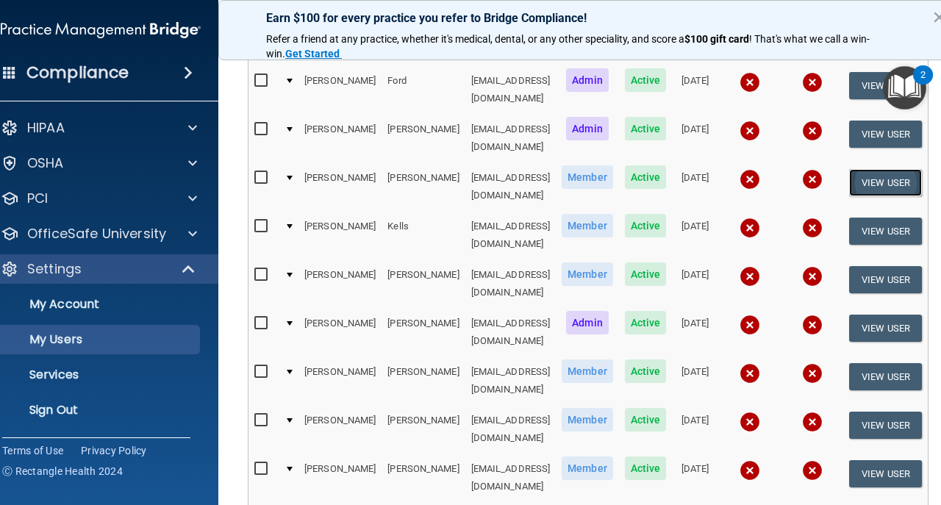
click at [894, 169] on button "View User" at bounding box center [885, 182] width 73 height 27
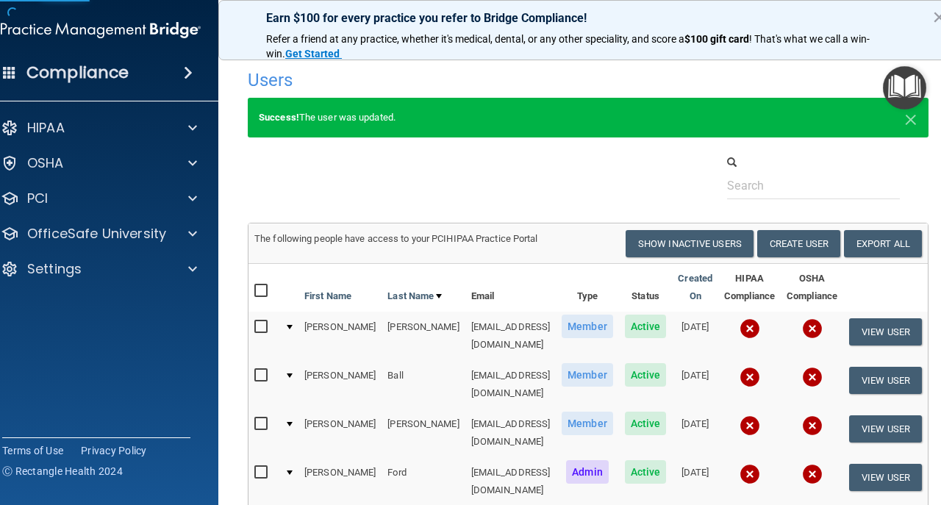
select select "practice_member"
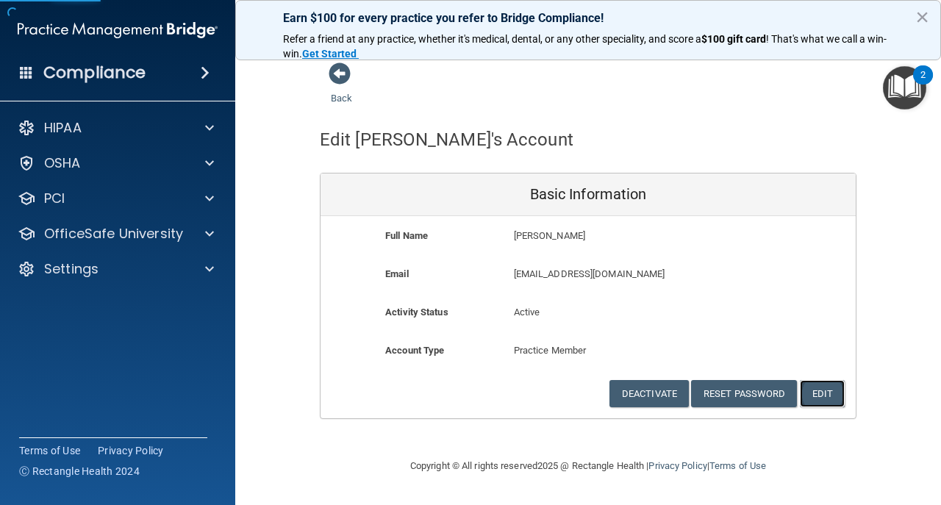
click at [830, 390] on button "Edit" at bounding box center [822, 393] width 45 height 27
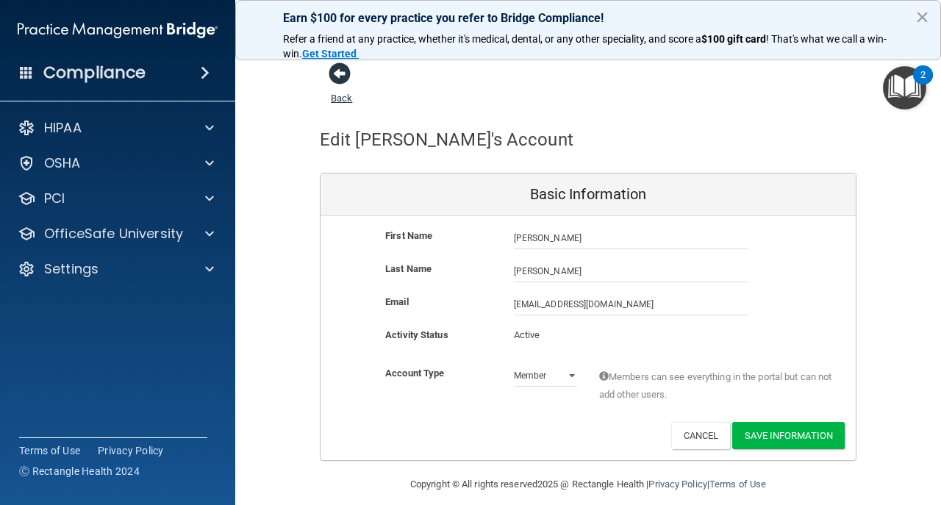
click at [340, 66] on span at bounding box center [340, 74] width 22 height 22
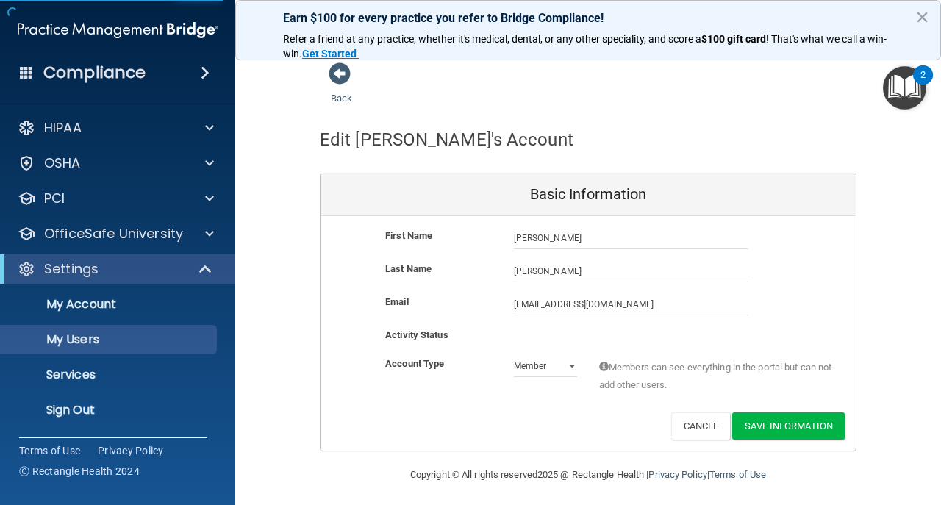
select select "20"
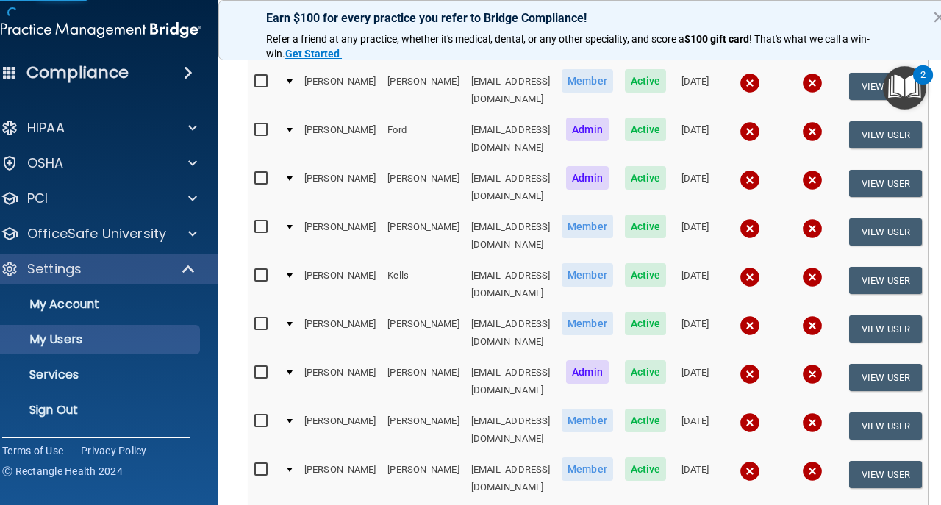
scroll to position [343, 0]
click at [915, 267] on button "View User" at bounding box center [885, 280] width 73 height 27
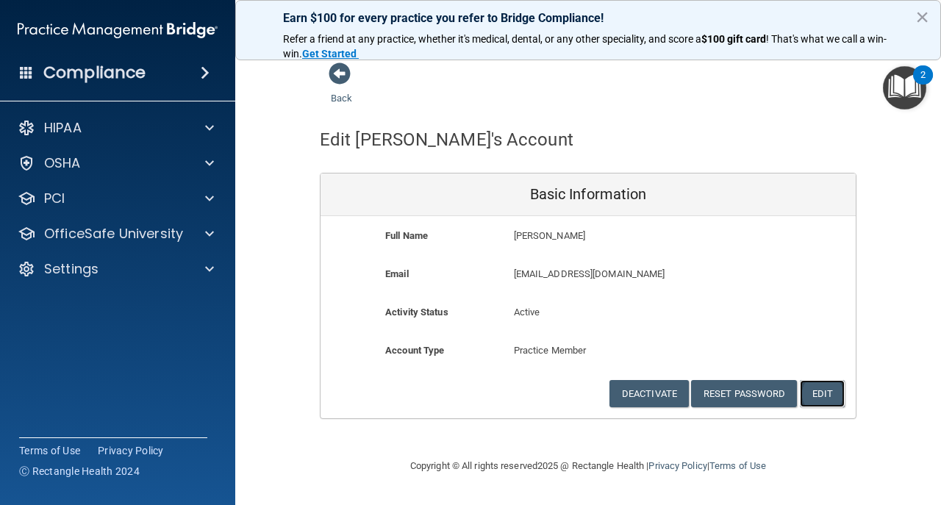
click at [832, 386] on button "Edit" at bounding box center [822, 393] width 45 height 27
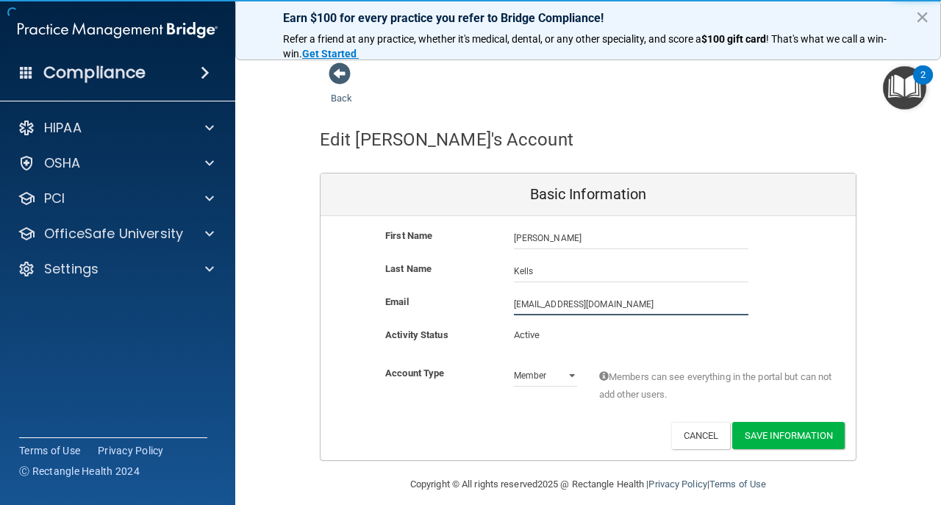
click at [514, 305] on input "[EMAIL_ADDRESS][DOMAIN_NAME]" at bounding box center [631, 304] width 235 height 22
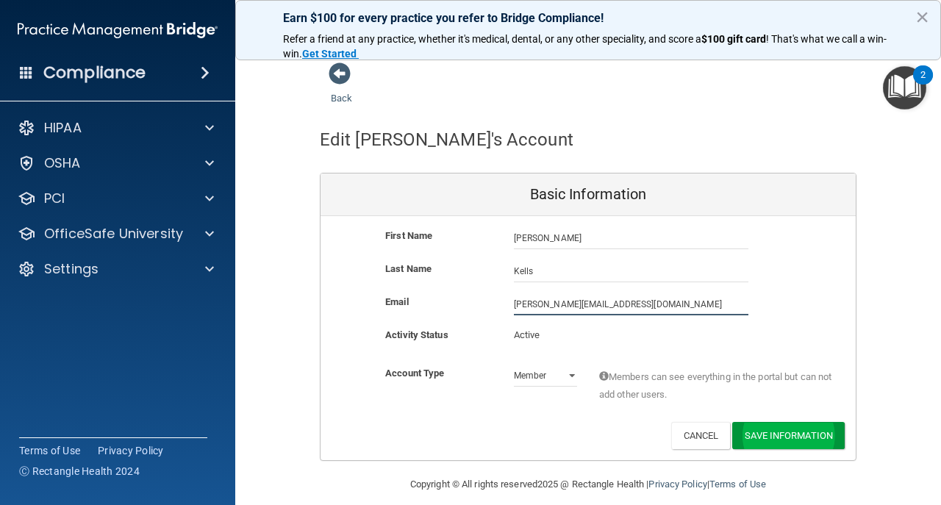
type input "[PERSON_NAME][EMAIL_ADDRESS][DOMAIN_NAME]"
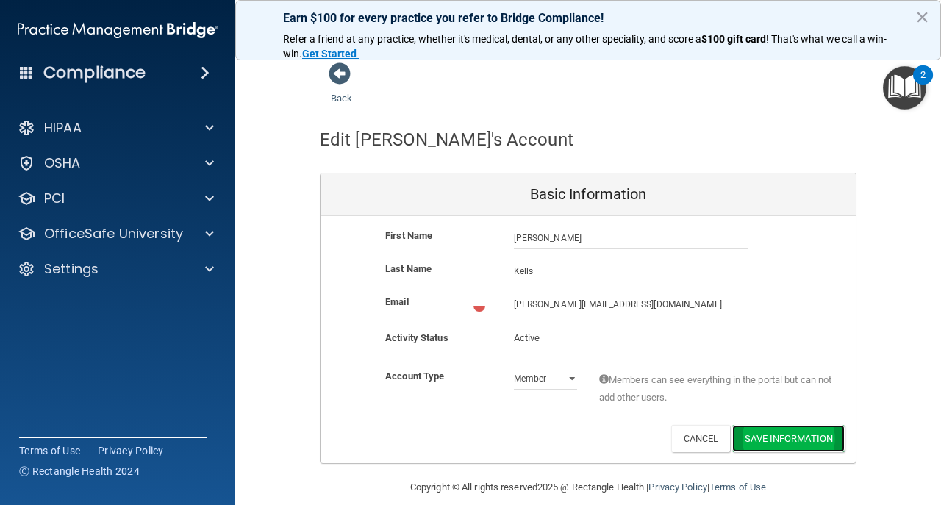
click at [780, 423] on div "First Name [PERSON_NAME] [PERSON_NAME] Last Name [PERSON_NAME] Email [PERSON_NA…" at bounding box center [588, 339] width 535 height 247
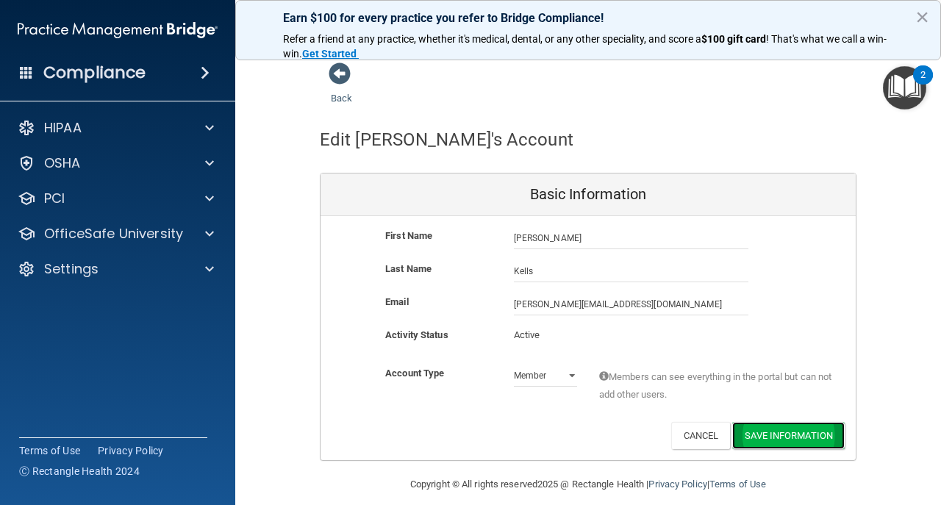
click at [763, 429] on button "Save Information" at bounding box center [788, 435] width 113 height 27
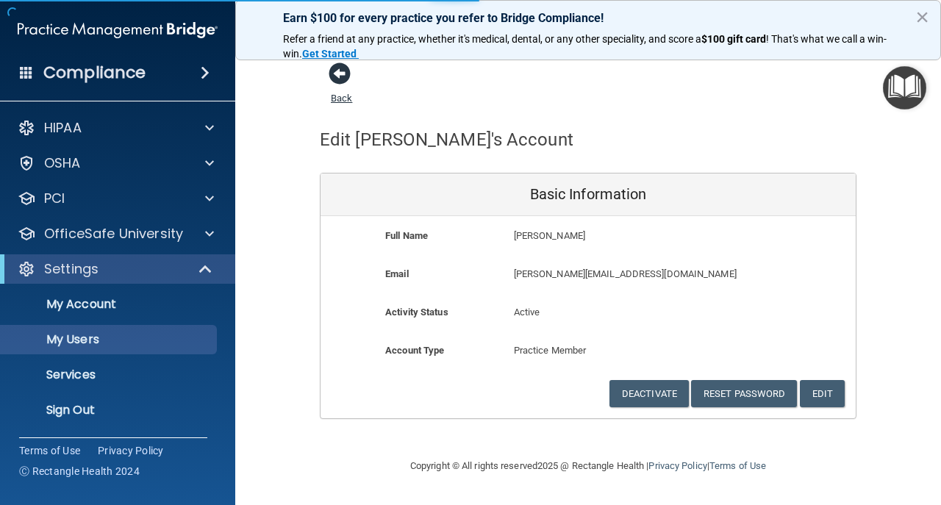
click at [337, 71] on span at bounding box center [340, 74] width 22 height 22
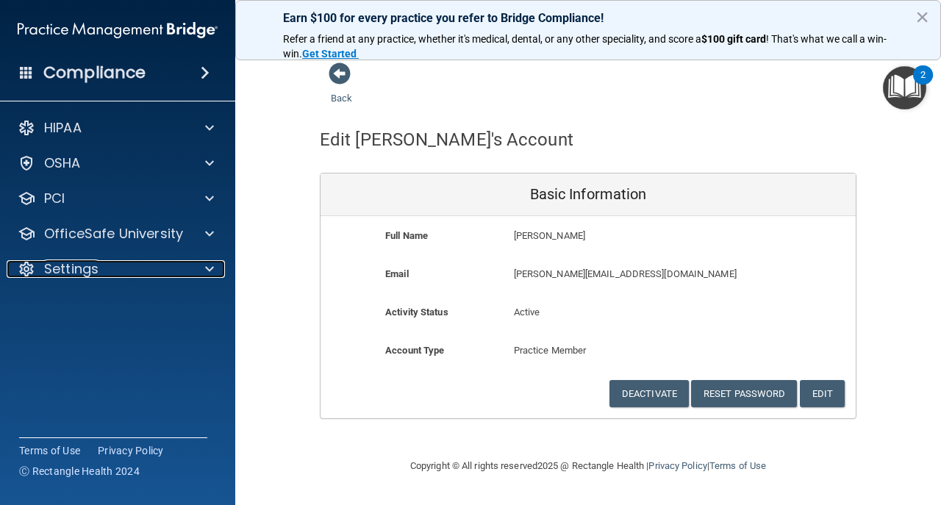
drag, startPoint x: 213, startPoint y: 273, endPoint x: 202, endPoint y: 285, distance: 16.7
click at [212, 273] on span at bounding box center [209, 269] width 9 height 18
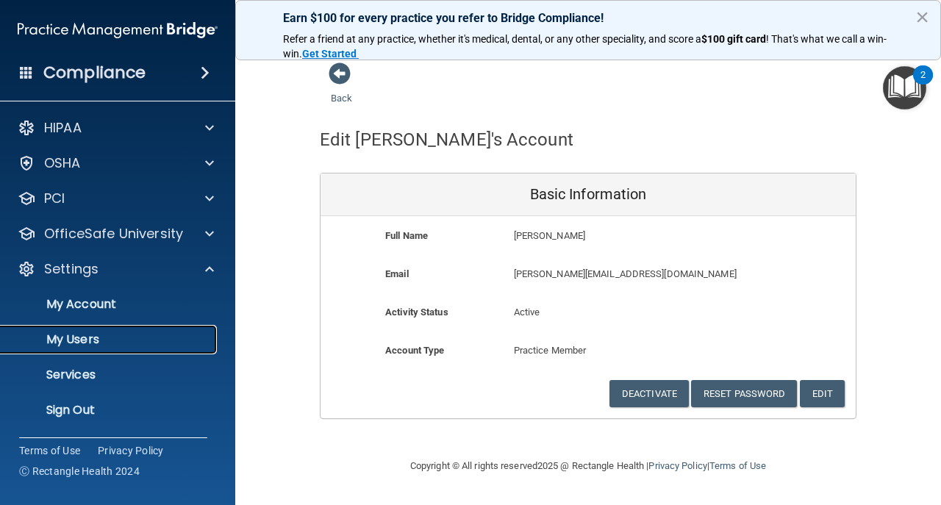
click at [170, 350] on link "My Users" at bounding box center [101, 339] width 232 height 29
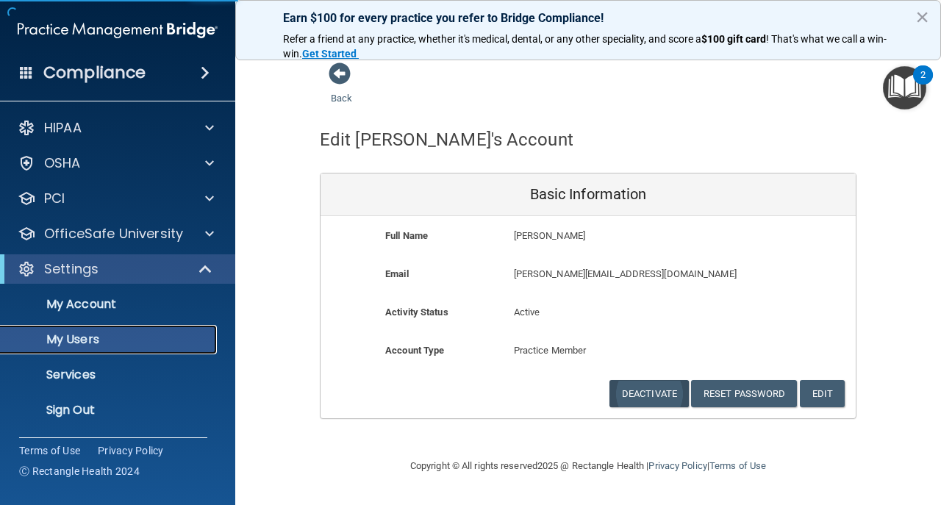
select select "20"
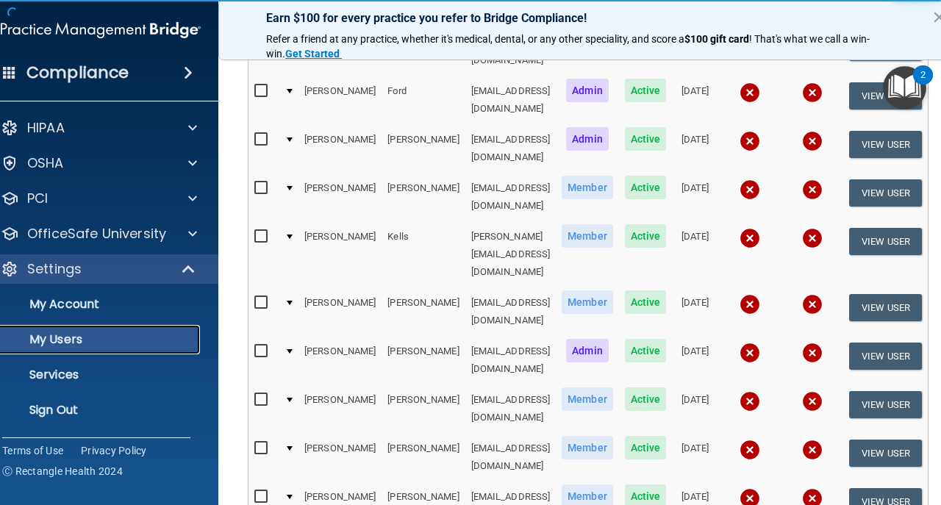
scroll to position [392, 0]
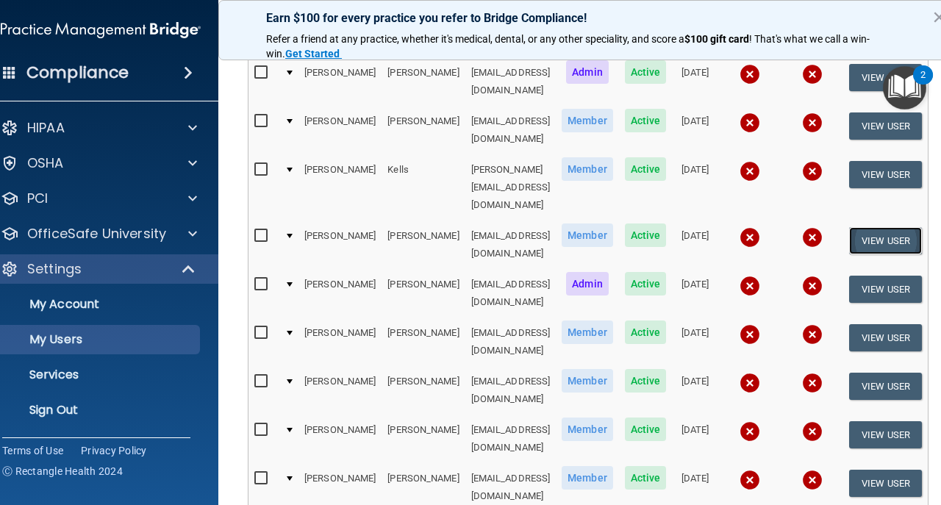
click at [897, 227] on button "View User" at bounding box center [885, 240] width 73 height 27
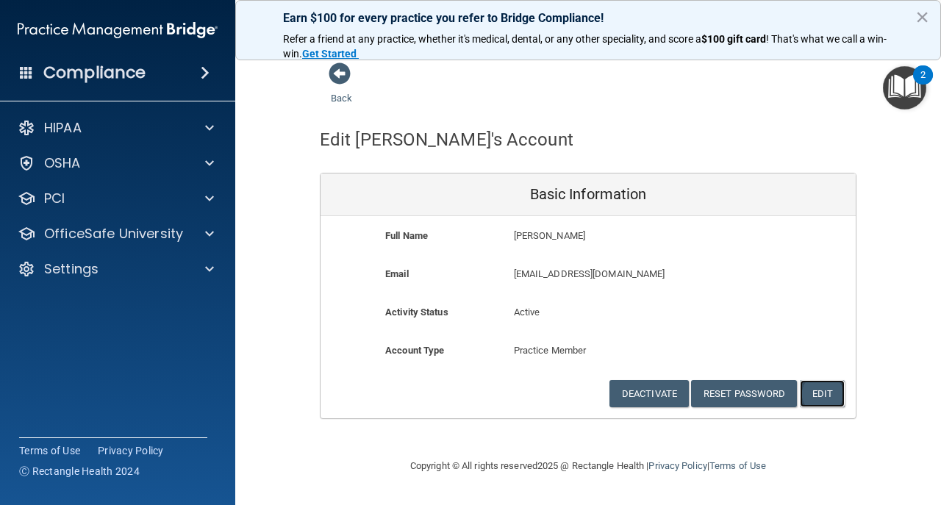
click at [835, 388] on button "Edit" at bounding box center [822, 393] width 45 height 27
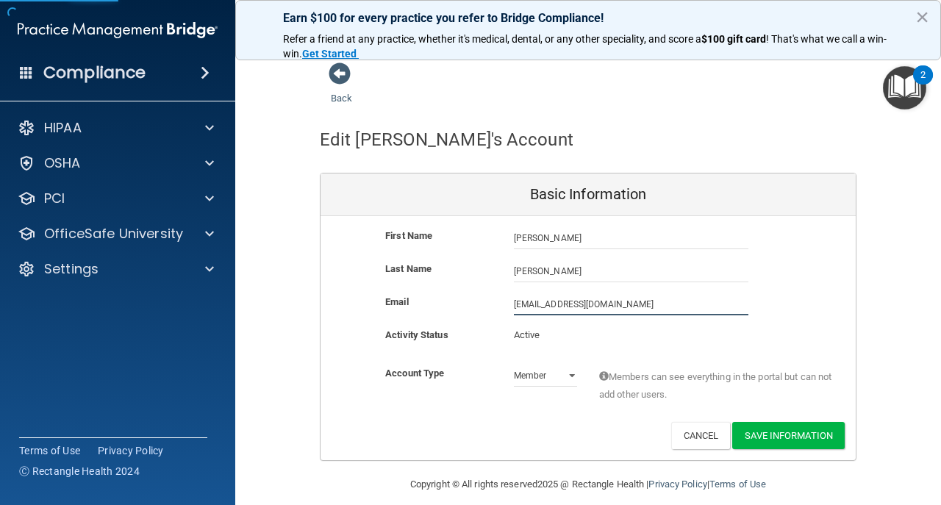
click at [515, 304] on input "[EMAIL_ADDRESS][DOMAIN_NAME]" at bounding box center [631, 304] width 235 height 22
type input "[EMAIL_ADDRESS][DOMAIN_NAME]"
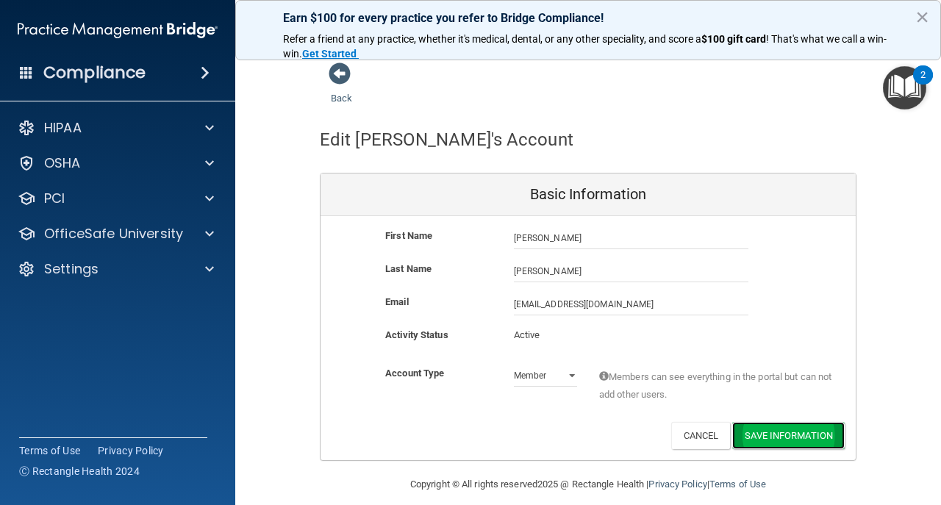
click at [810, 429] on button "Save Information" at bounding box center [788, 435] width 113 height 27
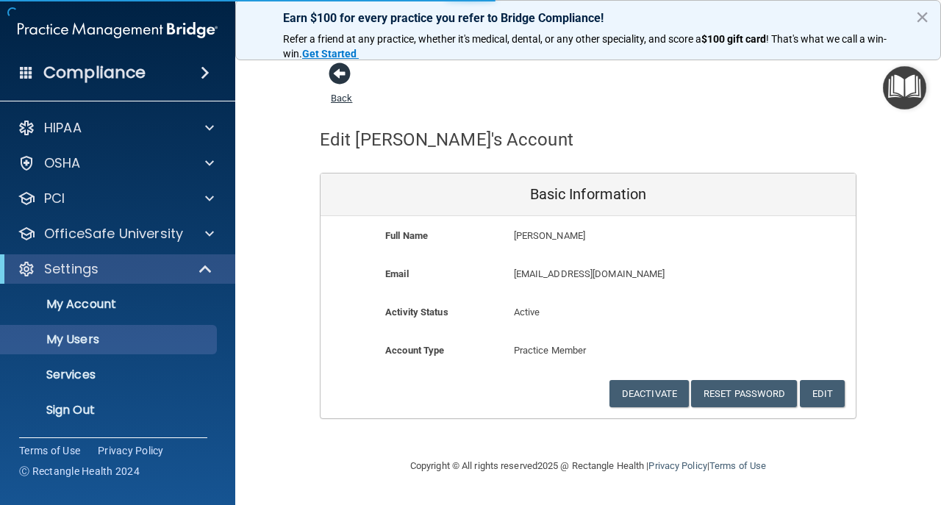
click at [335, 75] on span at bounding box center [340, 74] width 22 height 22
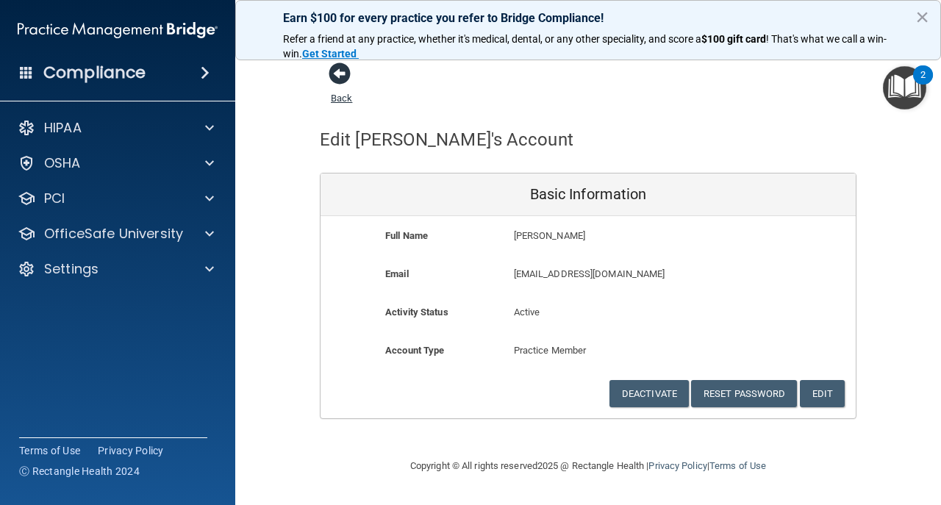
click at [338, 77] on span at bounding box center [340, 74] width 22 height 22
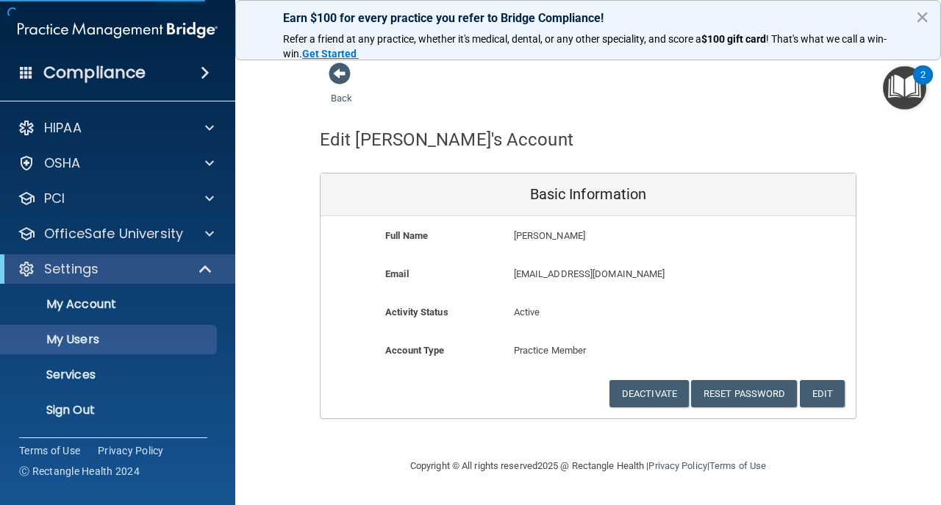
select select "20"
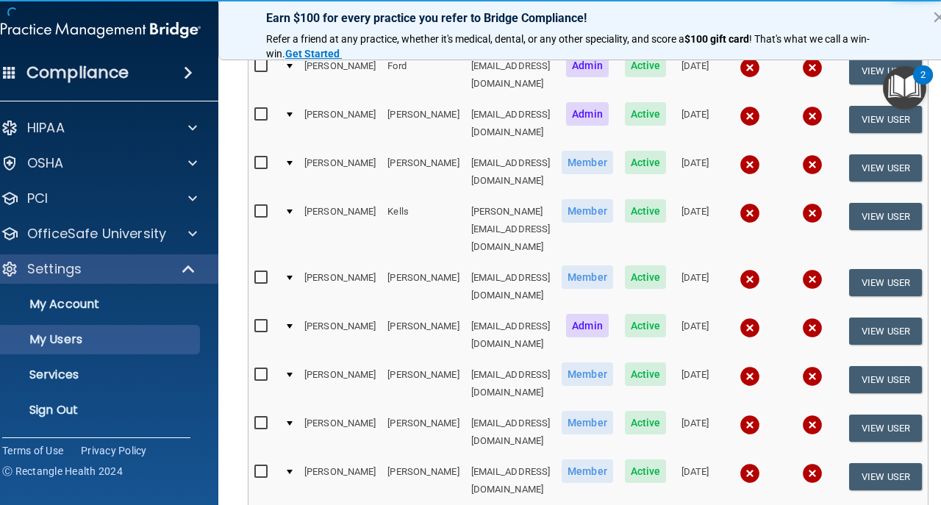
scroll to position [446, 0]
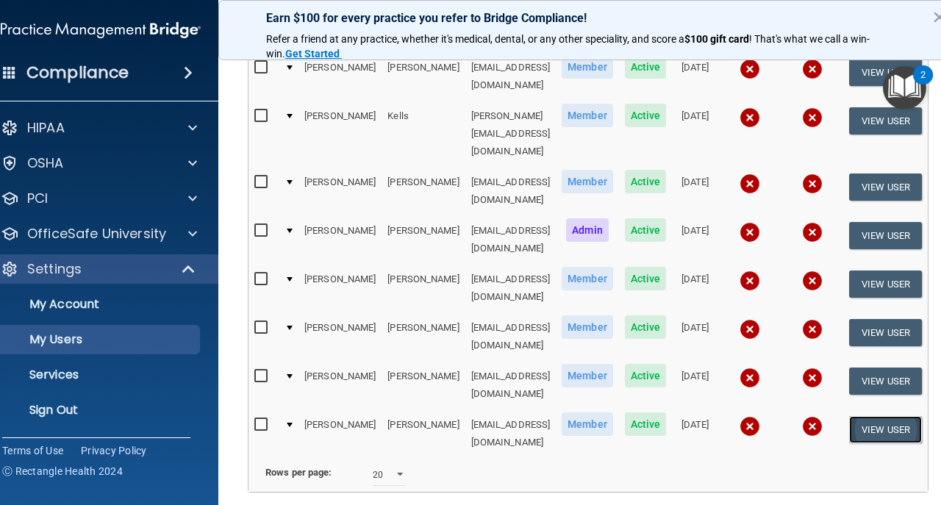
click at [922, 416] on button "View User" at bounding box center [885, 429] width 73 height 27
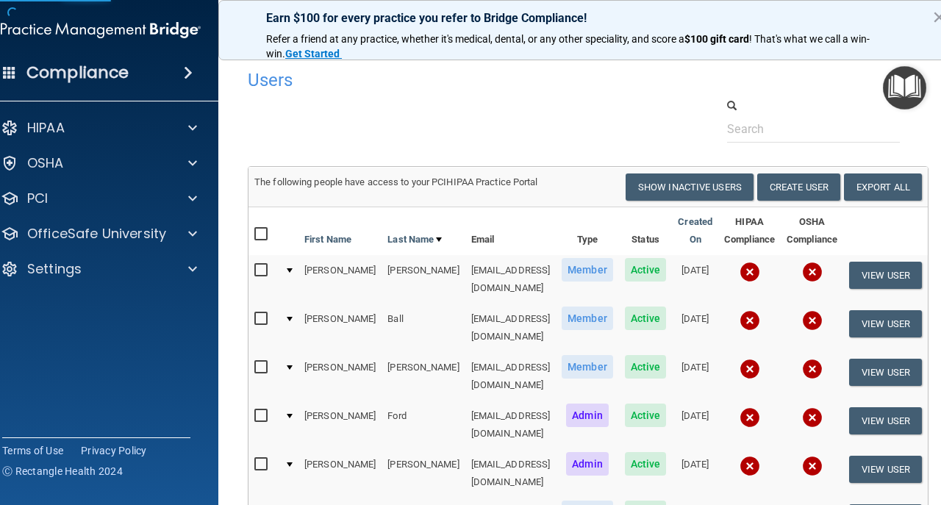
select select "practice_member"
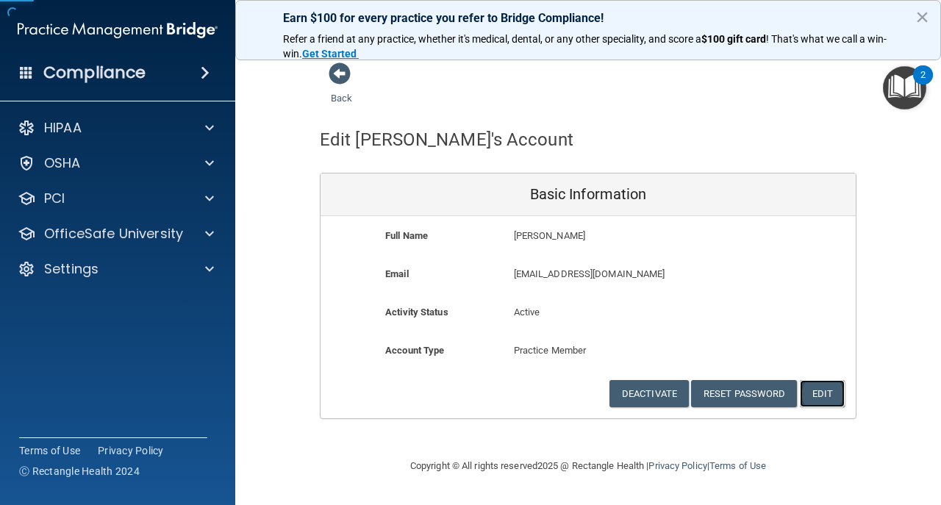
click at [824, 391] on button "Edit" at bounding box center [822, 393] width 45 height 27
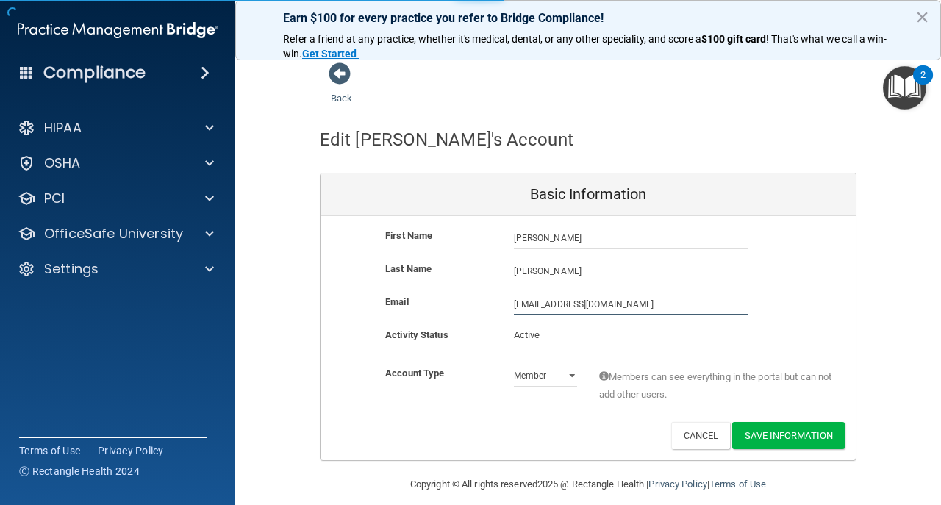
click at [514, 306] on input "[EMAIL_ADDRESS][DOMAIN_NAME]" at bounding box center [631, 304] width 235 height 22
type input "[EMAIL_ADDRESS][DOMAIN_NAME]"
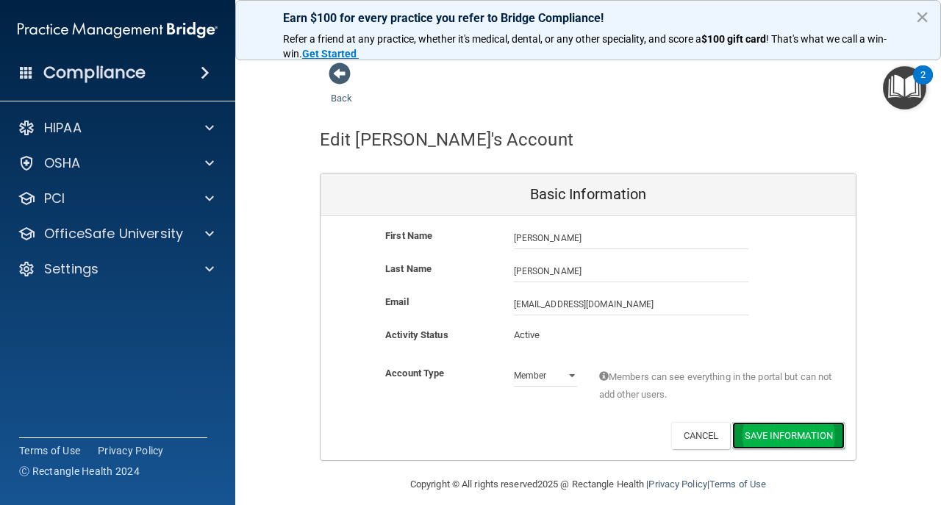
click at [830, 438] on button "Save Information" at bounding box center [788, 435] width 113 height 27
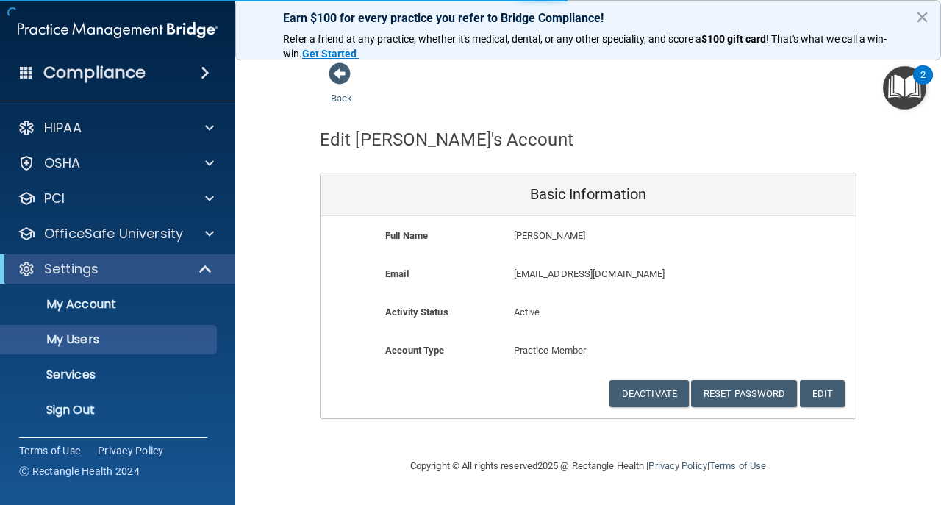
select select "20"
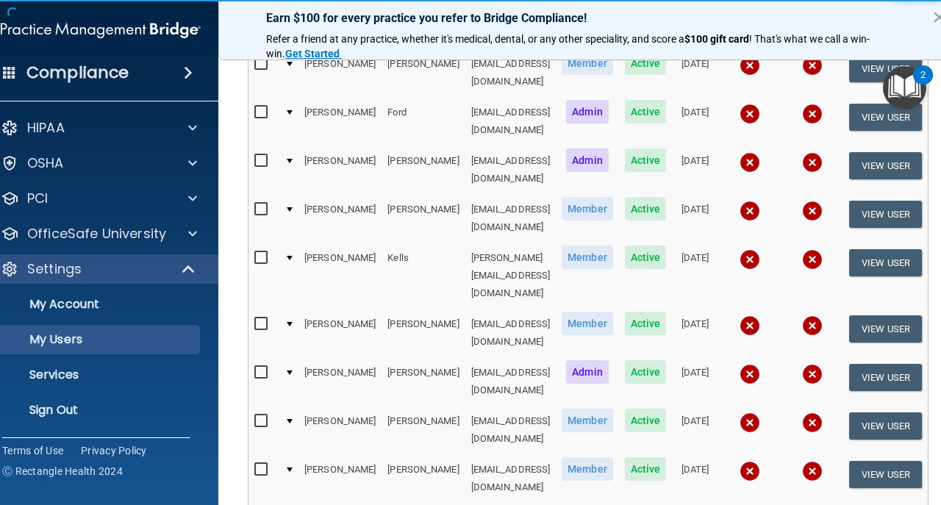
scroll to position [441, 0]
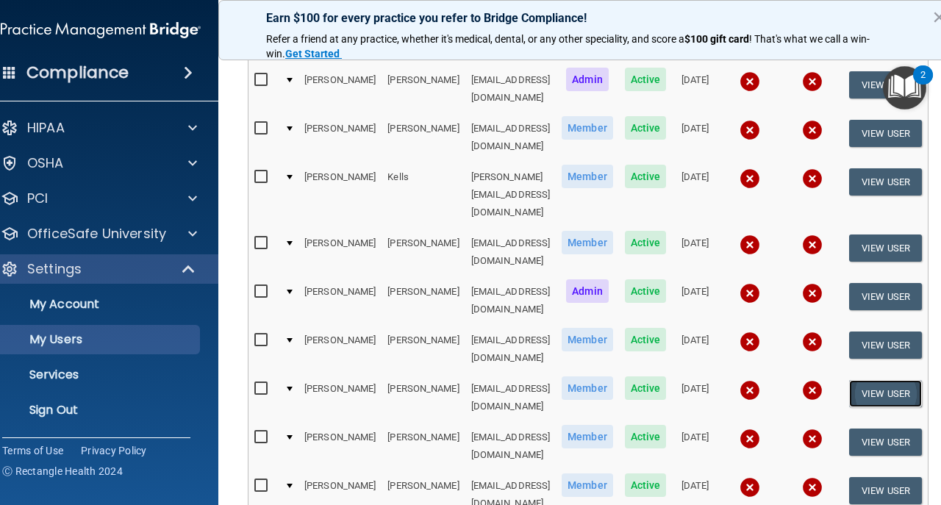
click at [913, 380] on button "View User" at bounding box center [885, 393] width 73 height 27
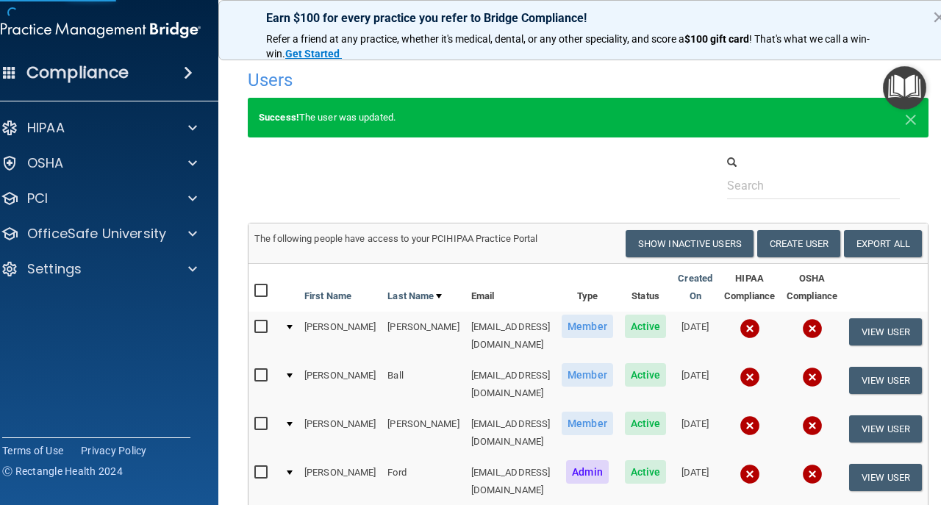
select select "practice_member"
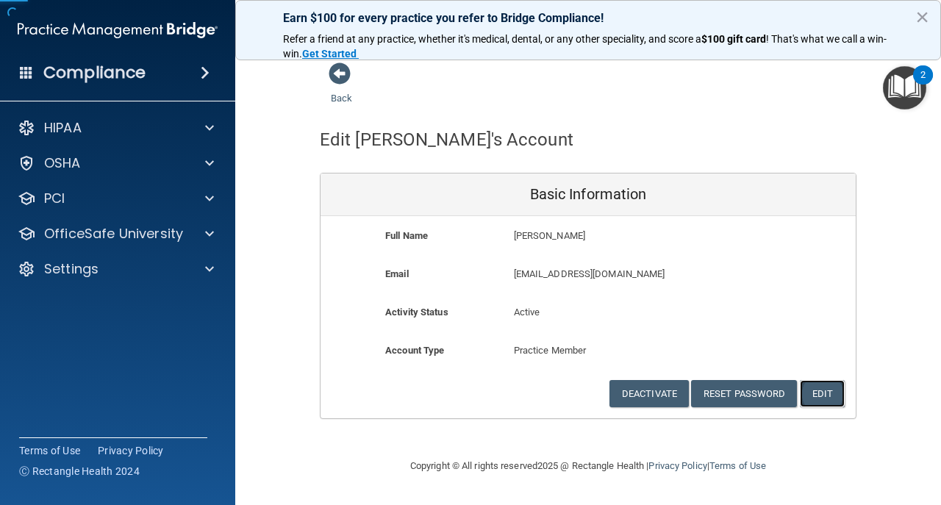
click at [805, 391] on button "Edit" at bounding box center [822, 393] width 45 height 27
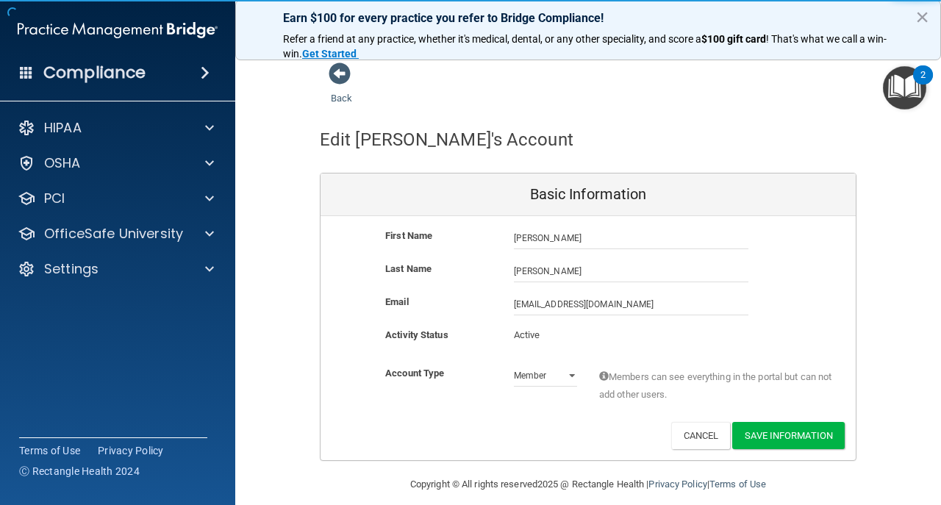
click at [509, 304] on div "[EMAIL_ADDRESS][DOMAIN_NAME] [EMAIL_ADDRESS][DOMAIN_NAME]" at bounding box center [631, 304] width 257 height 22
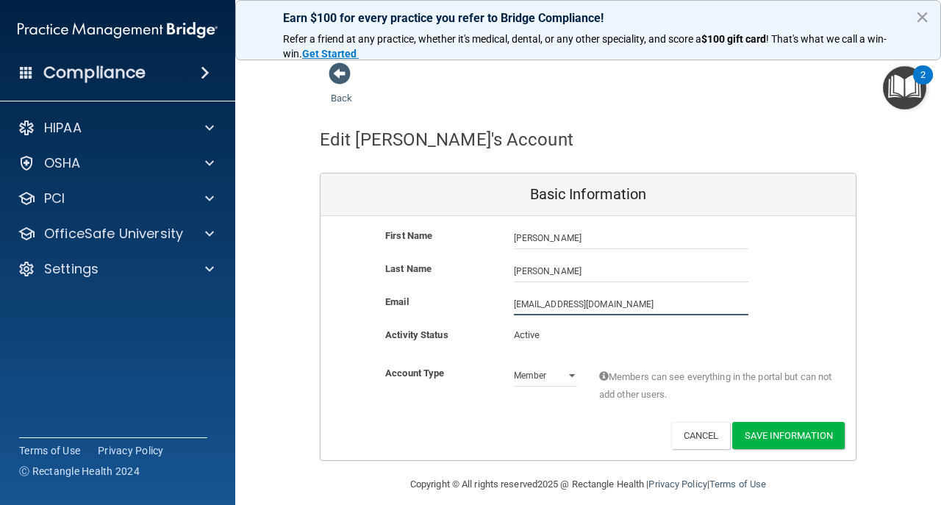
click at [514, 304] on input "[EMAIL_ADDRESS][DOMAIN_NAME]" at bounding box center [631, 304] width 235 height 22
type input "[EMAIL_ADDRESS][DOMAIN_NAME]"
click at [808, 441] on button "Save Information" at bounding box center [788, 435] width 113 height 27
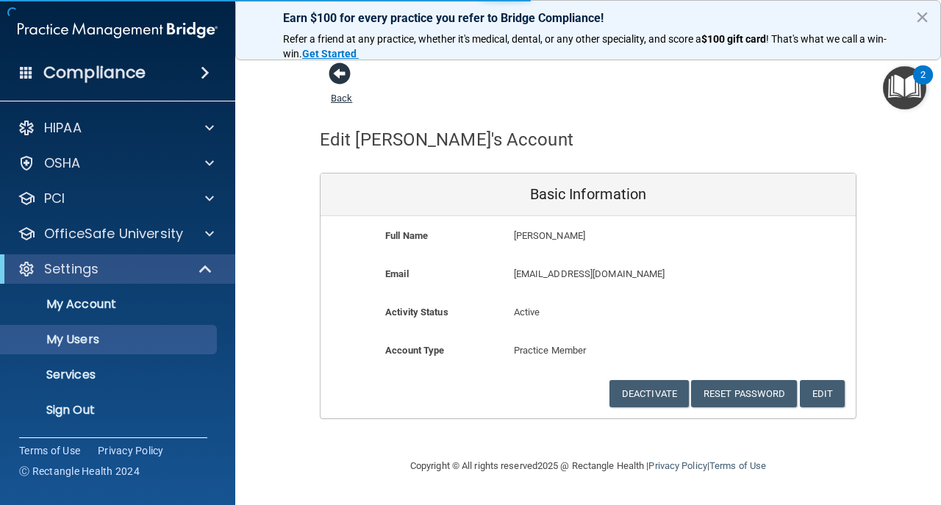
click at [331, 69] on span at bounding box center [340, 74] width 22 height 22
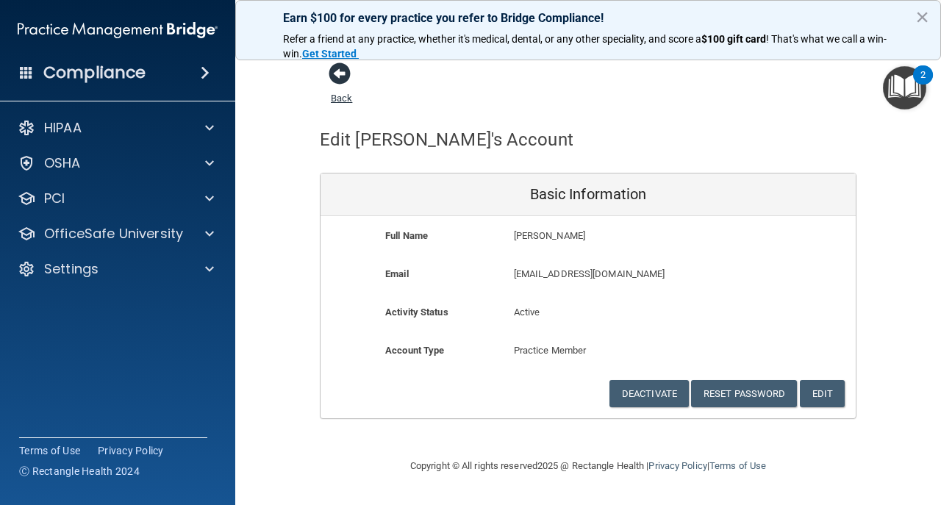
click at [346, 82] on span at bounding box center [340, 74] width 22 height 22
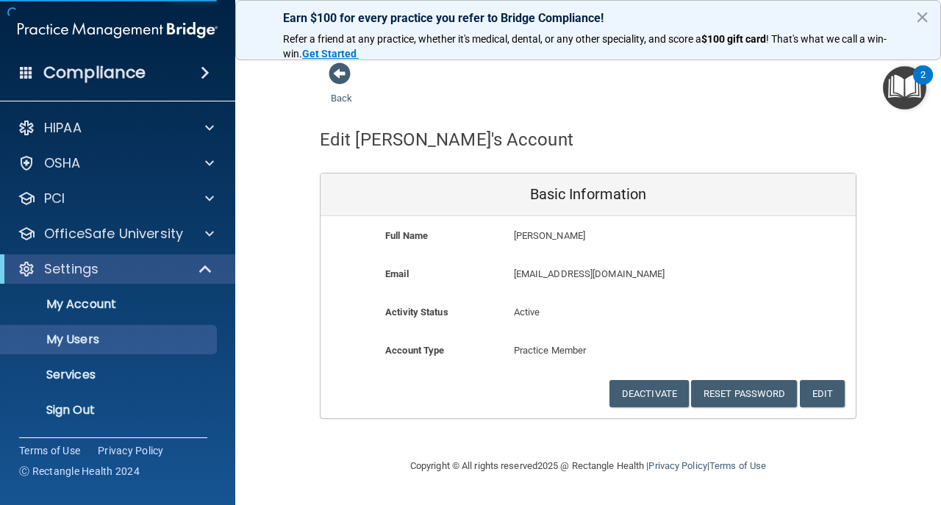
select select "20"
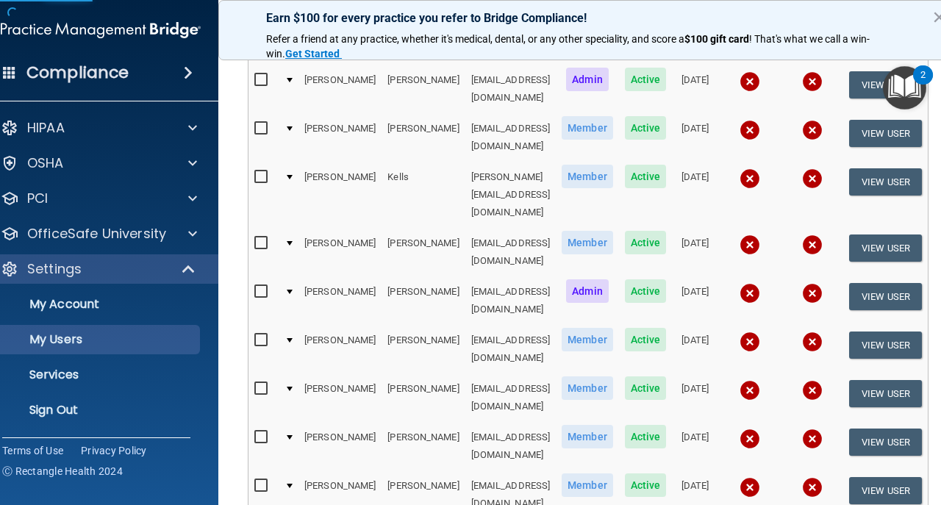
scroll to position [503, 0]
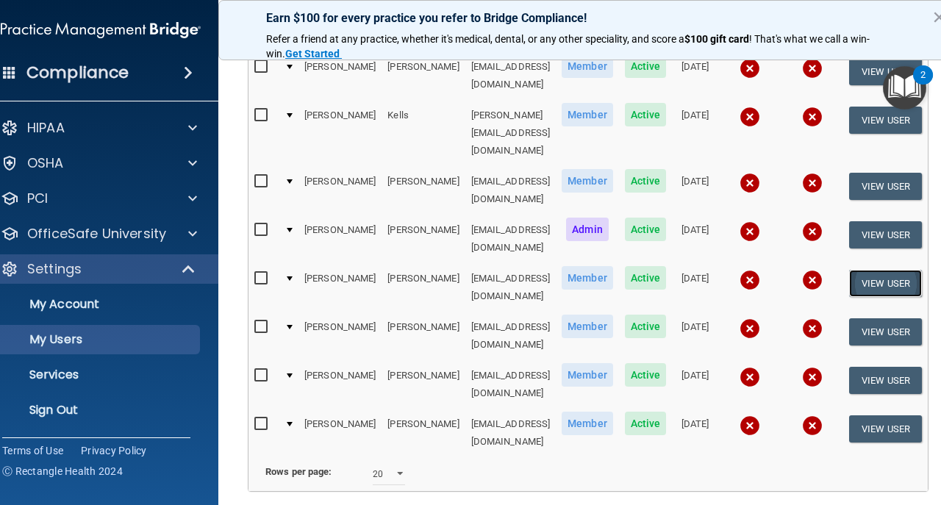
click at [916, 270] on button "View User" at bounding box center [885, 283] width 73 height 27
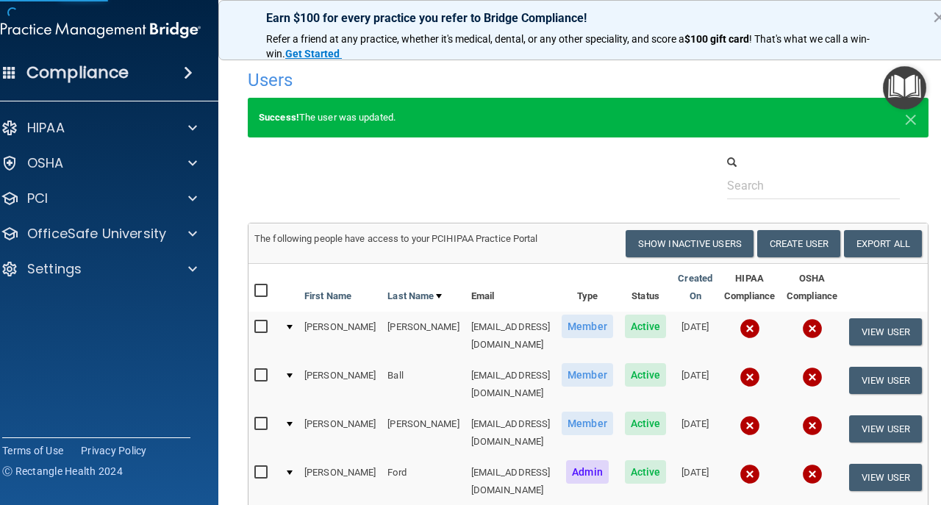
select select "practice_member"
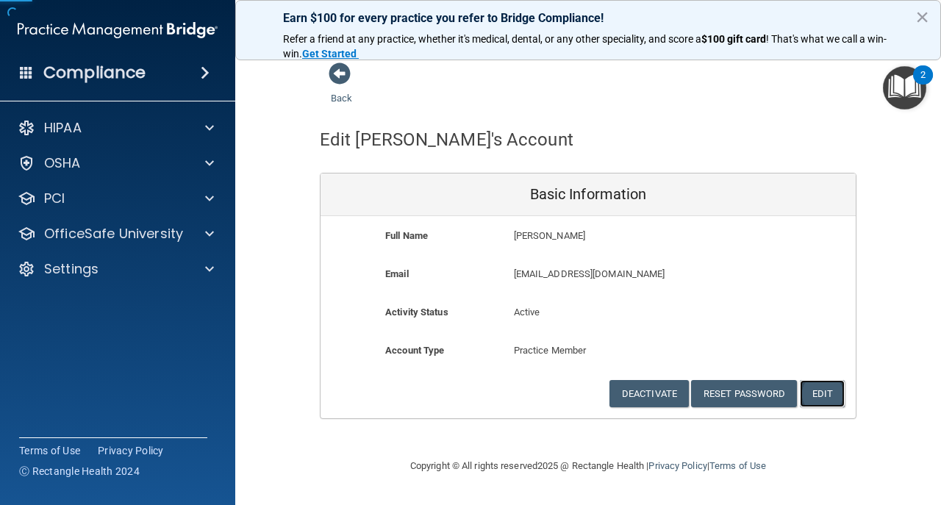
click at [825, 396] on button "Edit" at bounding box center [822, 393] width 45 height 27
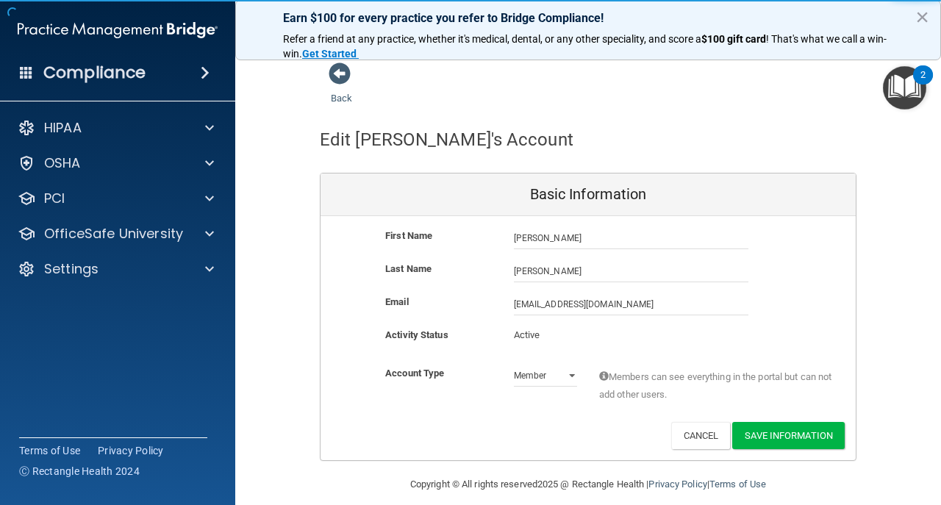
click at [508, 302] on div "[EMAIL_ADDRESS][DOMAIN_NAME] [EMAIL_ADDRESS][DOMAIN_NAME]" at bounding box center [631, 304] width 257 height 22
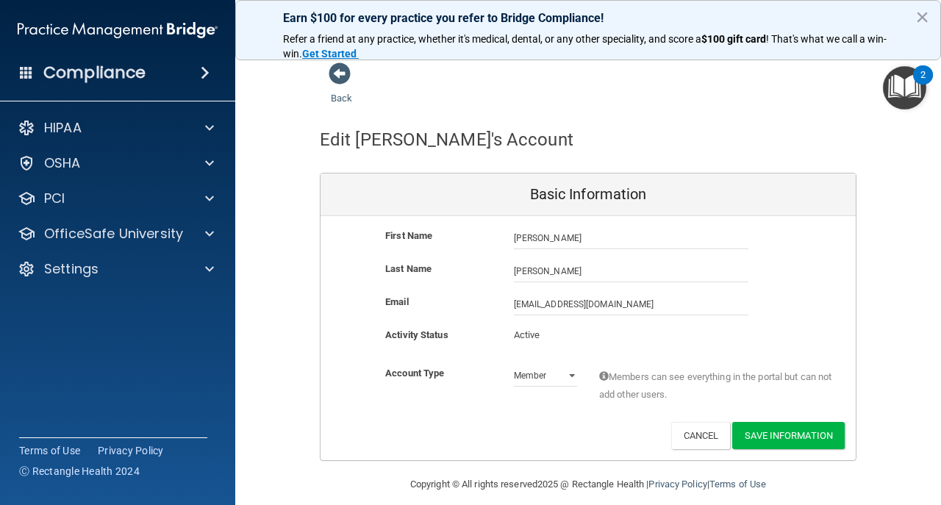
drag, startPoint x: 509, startPoint y: 302, endPoint x: 516, endPoint y: 306, distance: 8.2
click at [515, 304] on div "[EMAIL_ADDRESS][DOMAIN_NAME] [EMAIL_ADDRESS][DOMAIN_NAME]" at bounding box center [631, 304] width 257 height 22
click at [514, 305] on input "[EMAIL_ADDRESS][DOMAIN_NAME]" at bounding box center [631, 304] width 235 height 22
type input "[EMAIL_ADDRESS][DOMAIN_NAME]"
click at [808, 442] on button "Save Information" at bounding box center [788, 435] width 113 height 27
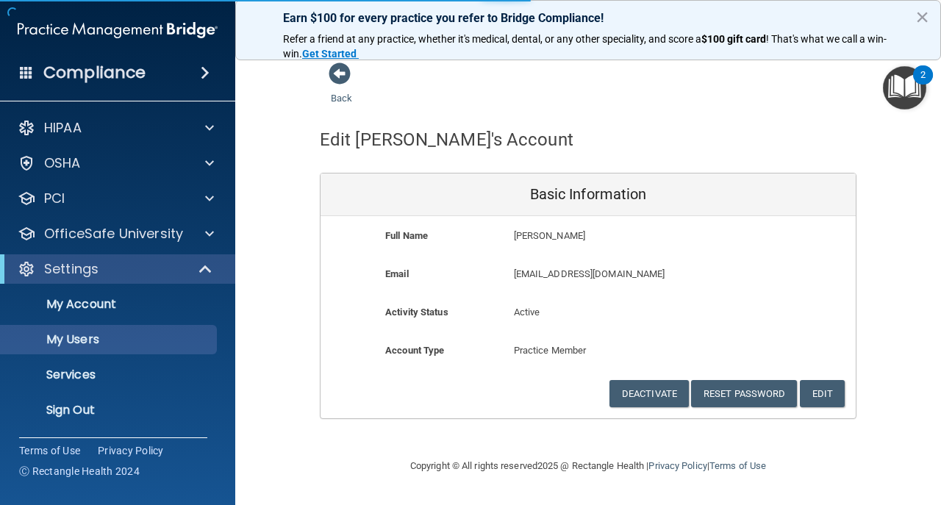
select select "20"
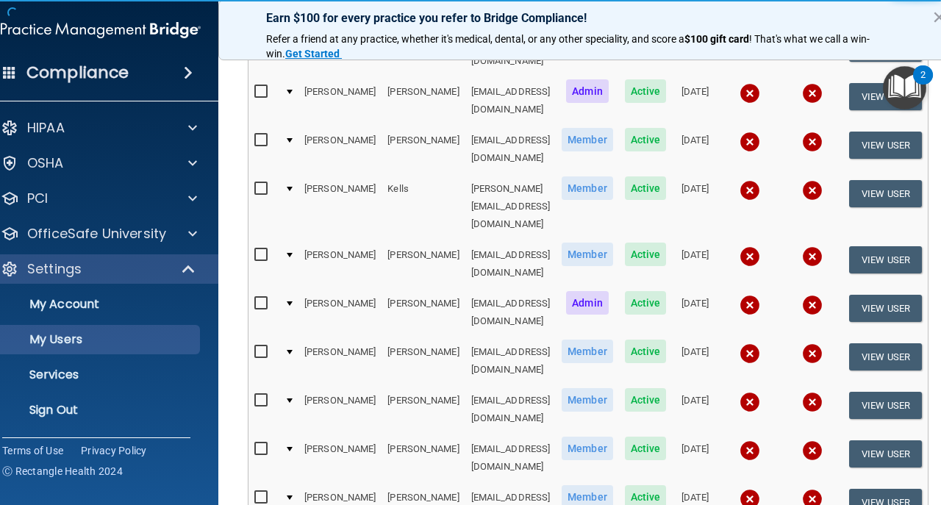
scroll to position [503, 0]
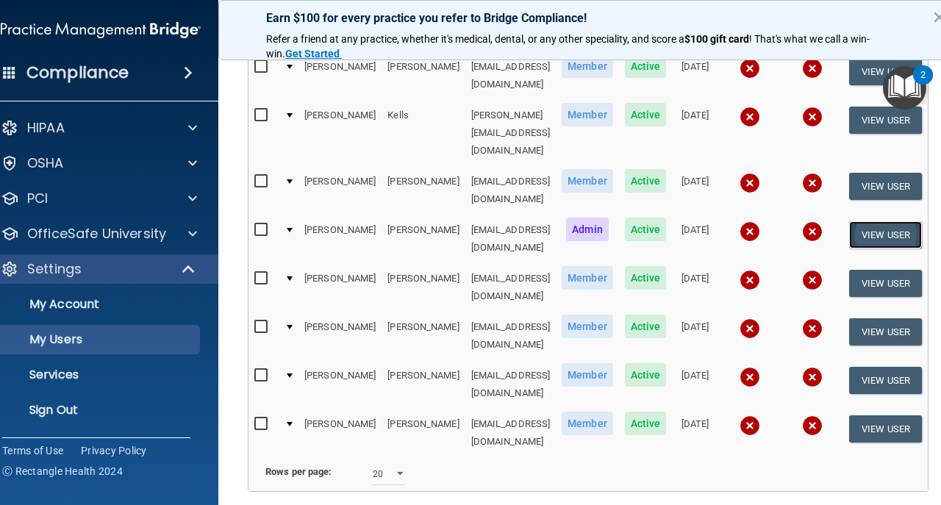
click at [886, 221] on button "View User" at bounding box center [885, 234] width 73 height 27
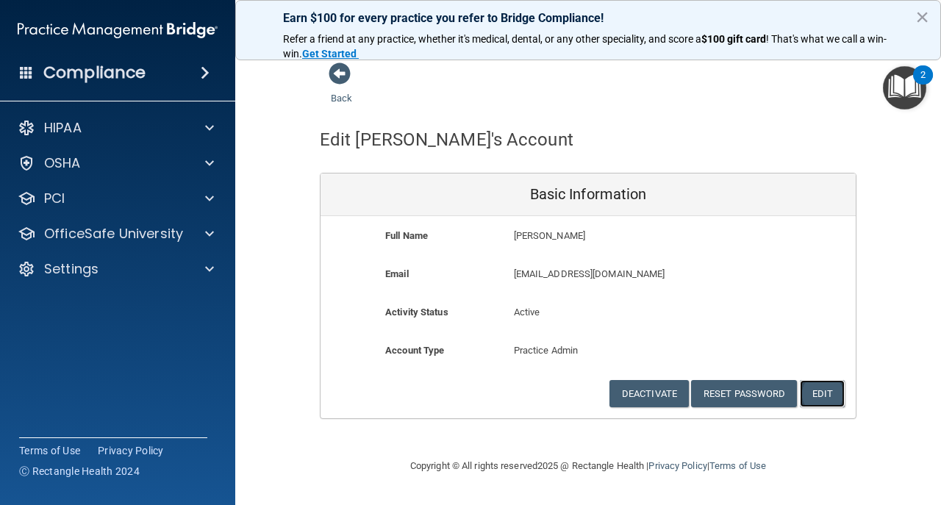
click at [838, 395] on button "Edit" at bounding box center [822, 393] width 45 height 27
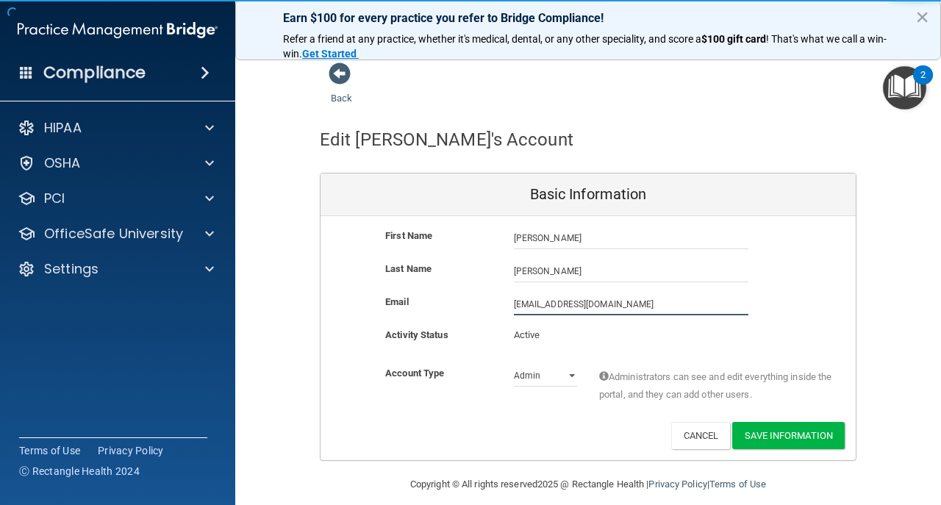
click at [514, 301] on input "[EMAIL_ADDRESS][DOMAIN_NAME]" at bounding box center [631, 304] width 235 height 22
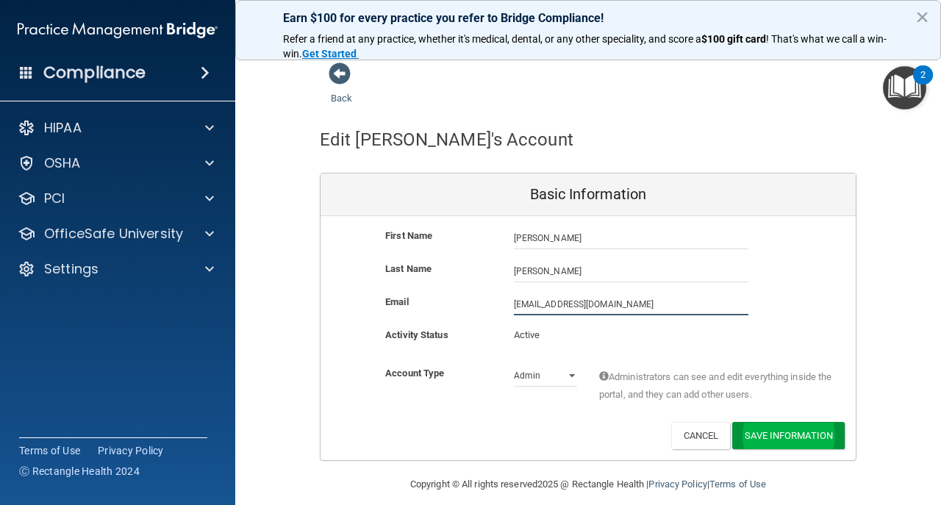
type input "[EMAIL_ADDRESS][DOMAIN_NAME]"
click at [833, 441] on button "Save Information" at bounding box center [788, 435] width 113 height 27
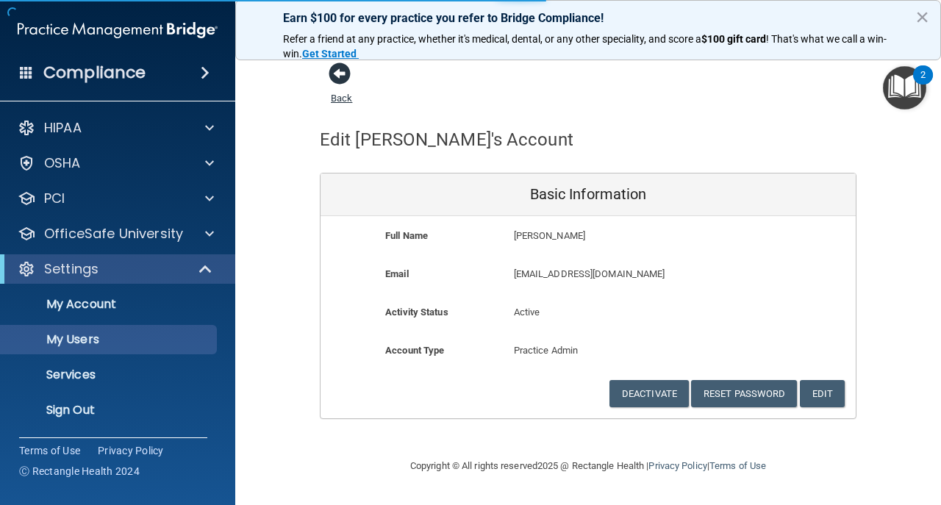
select select "20"
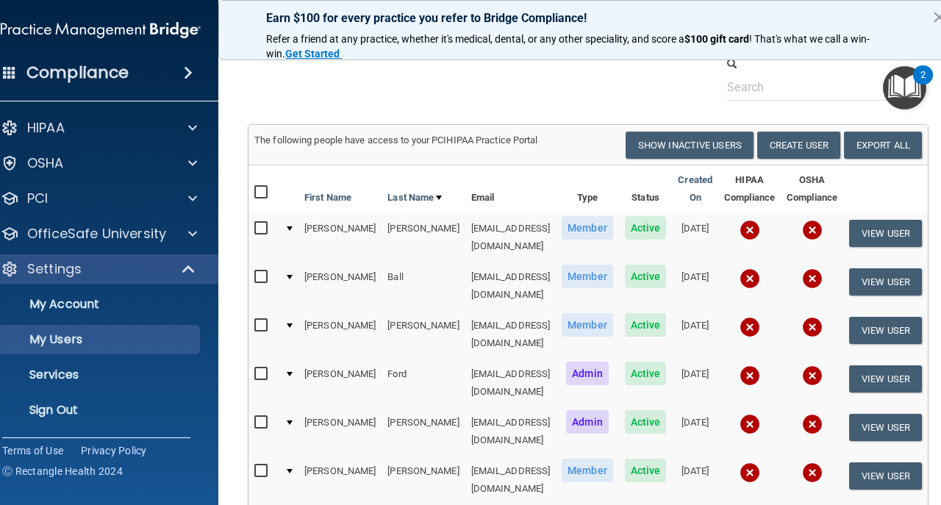
scroll to position [98, 0]
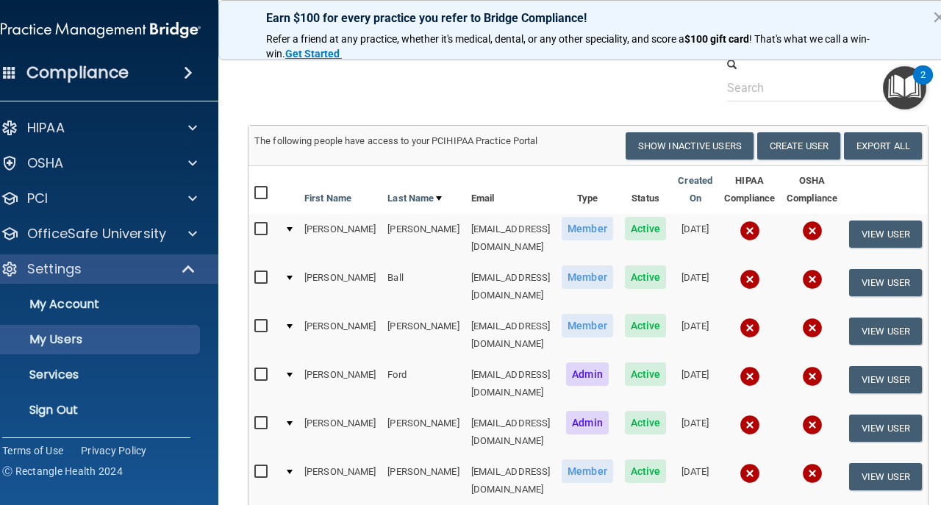
click at [254, 196] on input "checkbox" at bounding box center [262, 194] width 17 height 12
checkbox input "true"
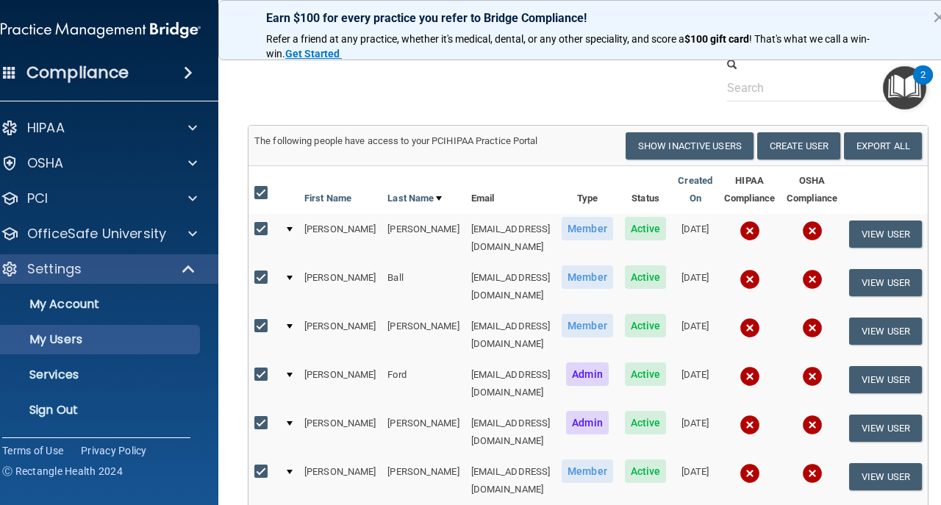
checkbox input "true"
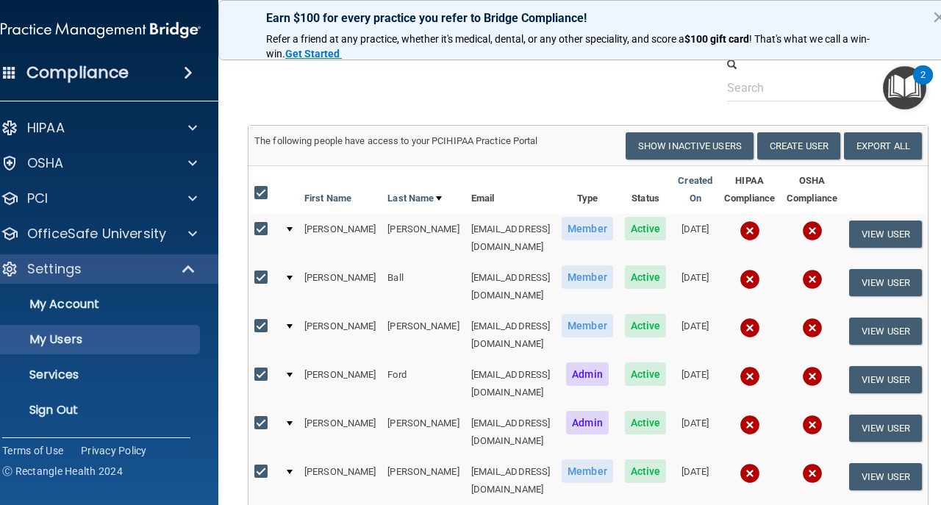
checkbox input "true"
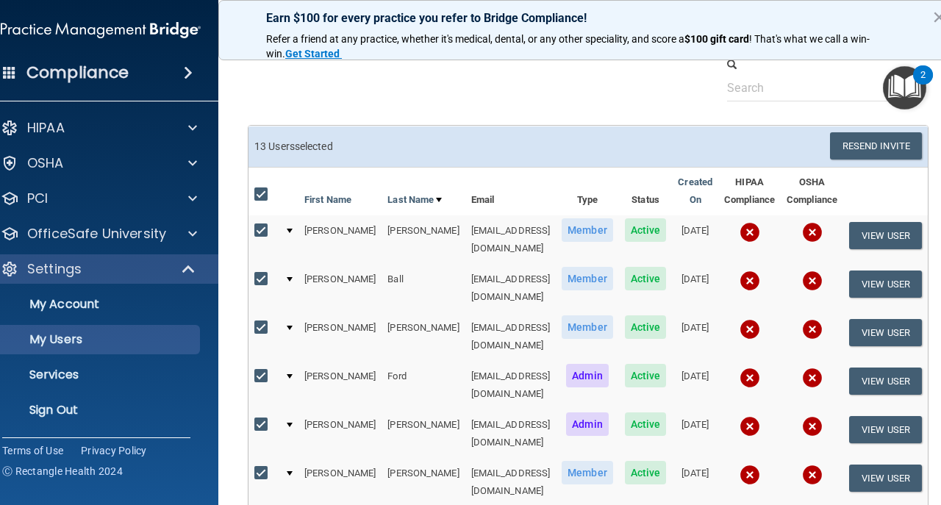
click at [254, 371] on input "checkbox" at bounding box center [262, 377] width 17 height 12
checkbox input "false"
click at [254, 419] on input "checkbox" at bounding box center [262, 425] width 17 height 12
checkbox input "false"
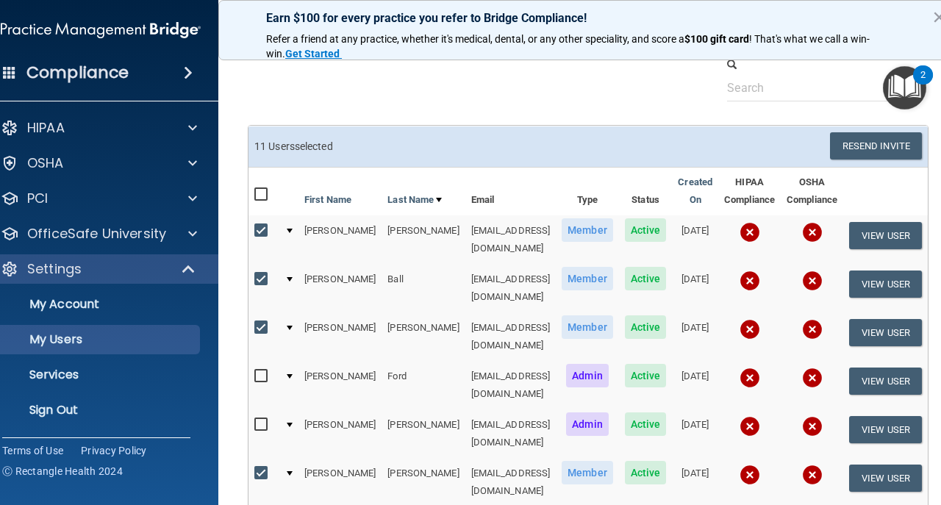
scroll to position [294, 0]
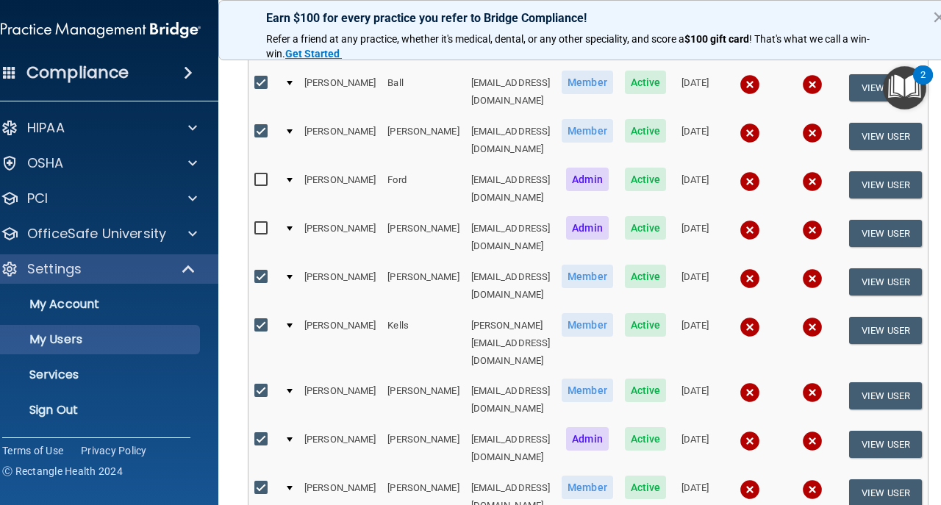
click at [254, 434] on input "checkbox" at bounding box center [262, 440] width 17 height 12
checkbox input "false"
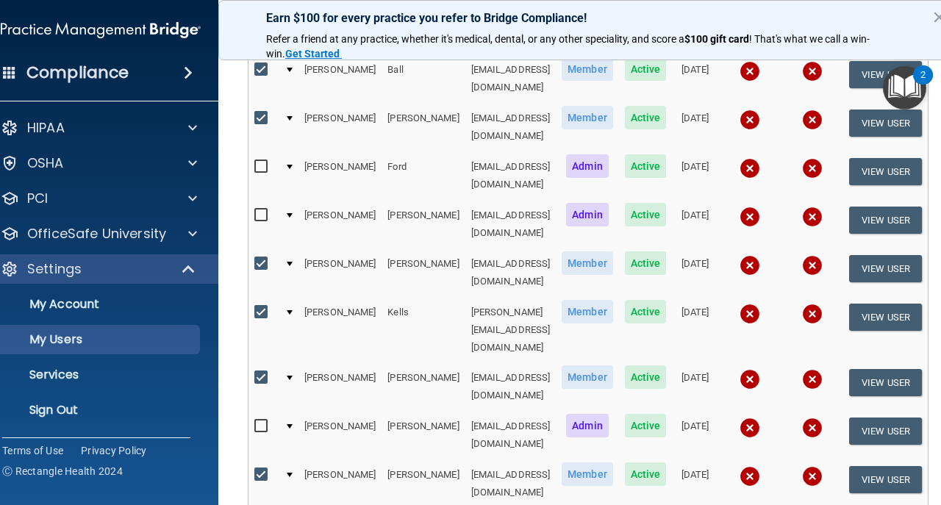
scroll to position [160, 0]
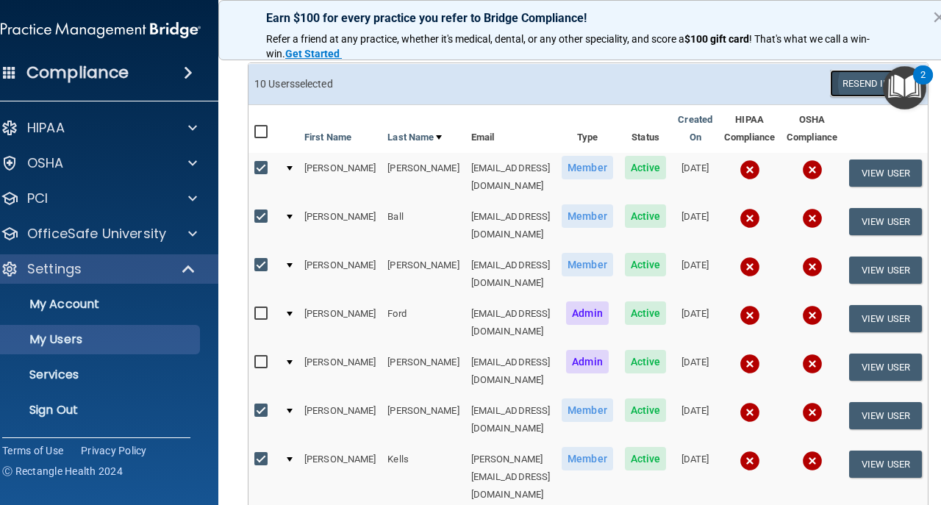
click at [863, 82] on button "Resend Invite" at bounding box center [876, 83] width 92 height 27
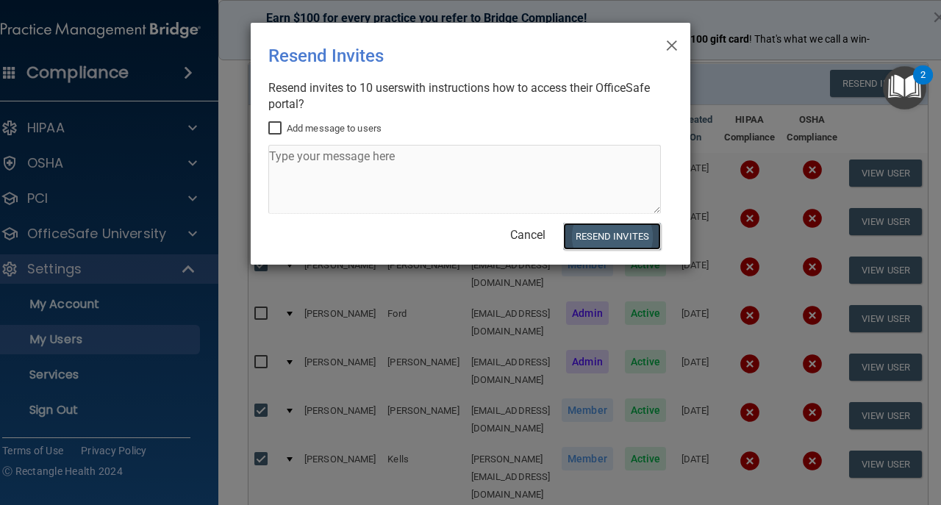
click at [596, 234] on button "Resend Invites" at bounding box center [612, 236] width 98 height 27
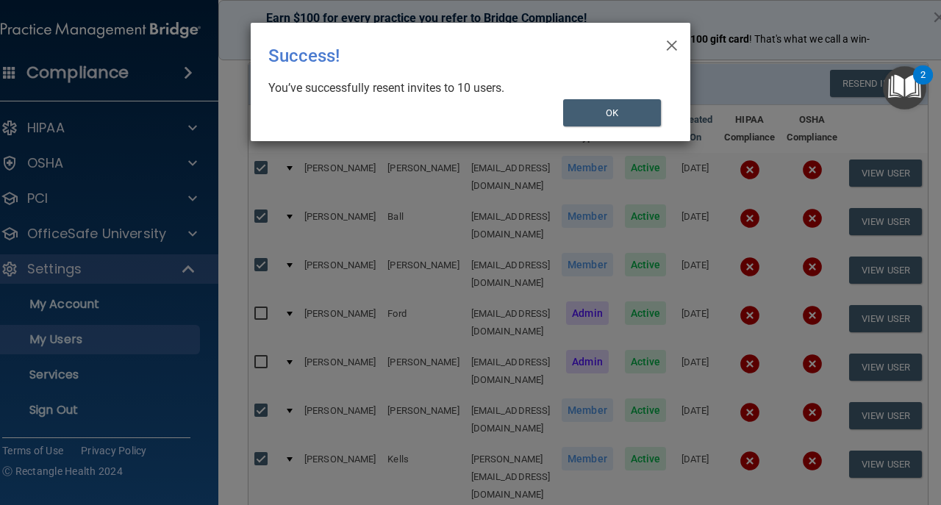
click at [587, 257] on body "Compliance HIPAA Documents and Policies Report an Incident Business Associates …" at bounding box center [470, 252] width 941 height 505
click at [596, 225] on div "× Close Success! You’ve successfully resent invites to 10 users. OK" at bounding box center [470, 252] width 941 height 505
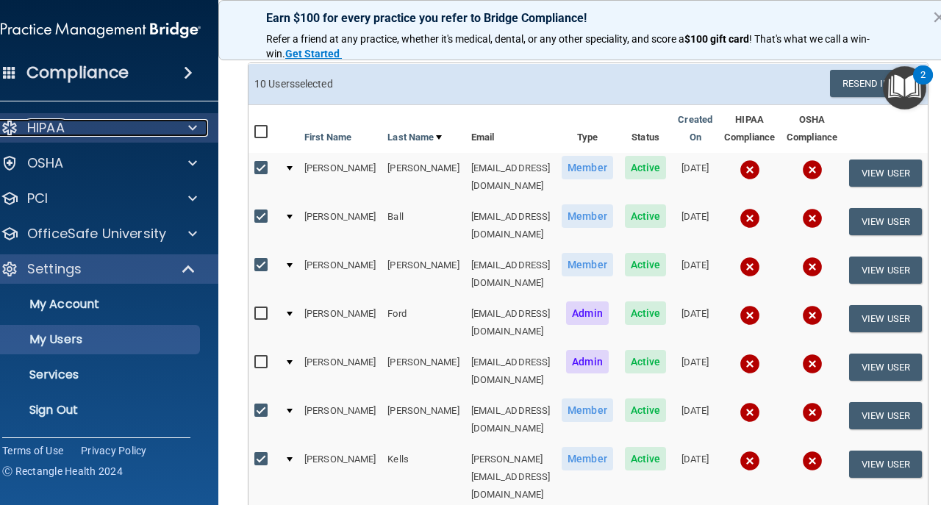
click at [100, 131] on div "HIPAA" at bounding box center [81, 128] width 182 height 18
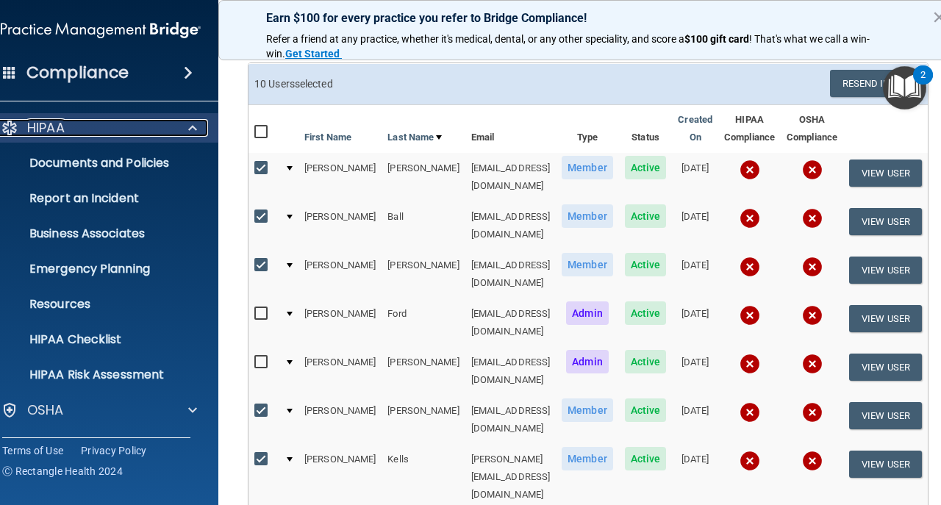
click at [100, 131] on div "HIPAA" at bounding box center [81, 128] width 182 height 18
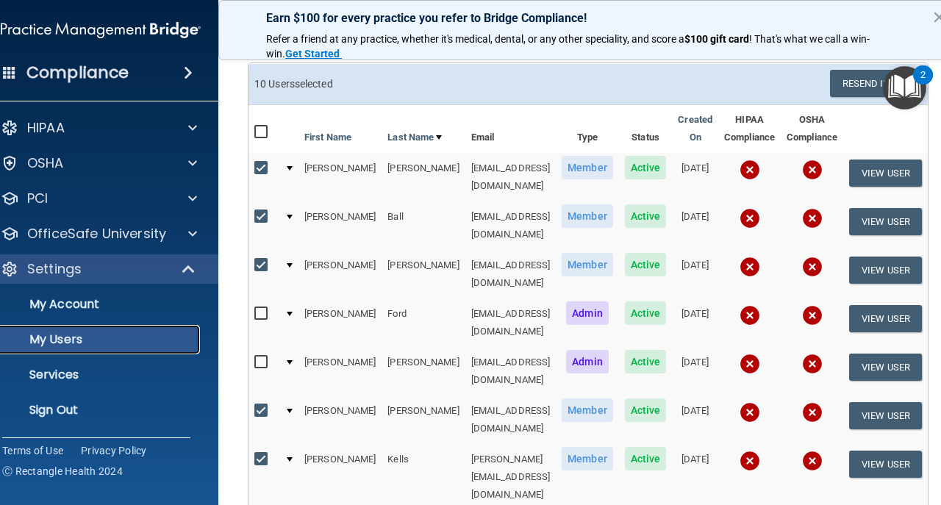
click at [54, 343] on p "My Users" at bounding box center [93, 339] width 201 height 15
select select "20"
